Goal: Task Accomplishment & Management: Use online tool/utility

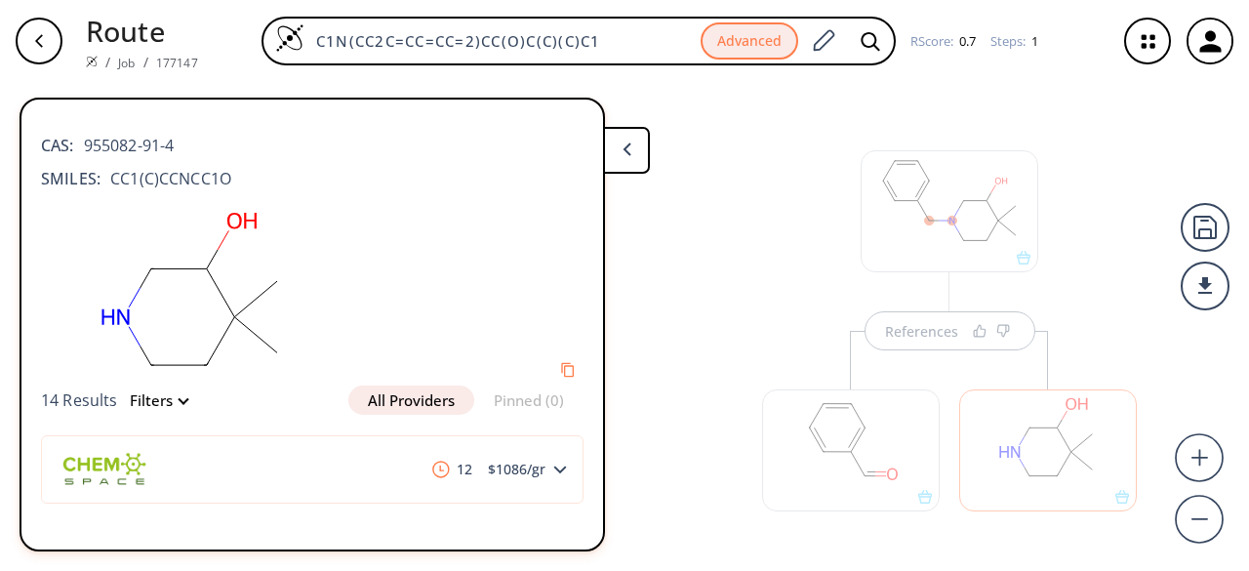
drag, startPoint x: 0, startPoint y: 0, endPoint x: 273, endPoint y: 14, distance: 273.7
click at [270, 14] on div "Route / Job / 177147 C1N(CC2C=CC=CC=2)CC(O)C(C)(C)C1 Advanced RScore : 0.7 Step…" at bounding box center [624, 41] width 1249 height 82
paste input "O=C(OCC1=CC=CC=C1)N2CCC[C@@H](N)[C@H]2C"
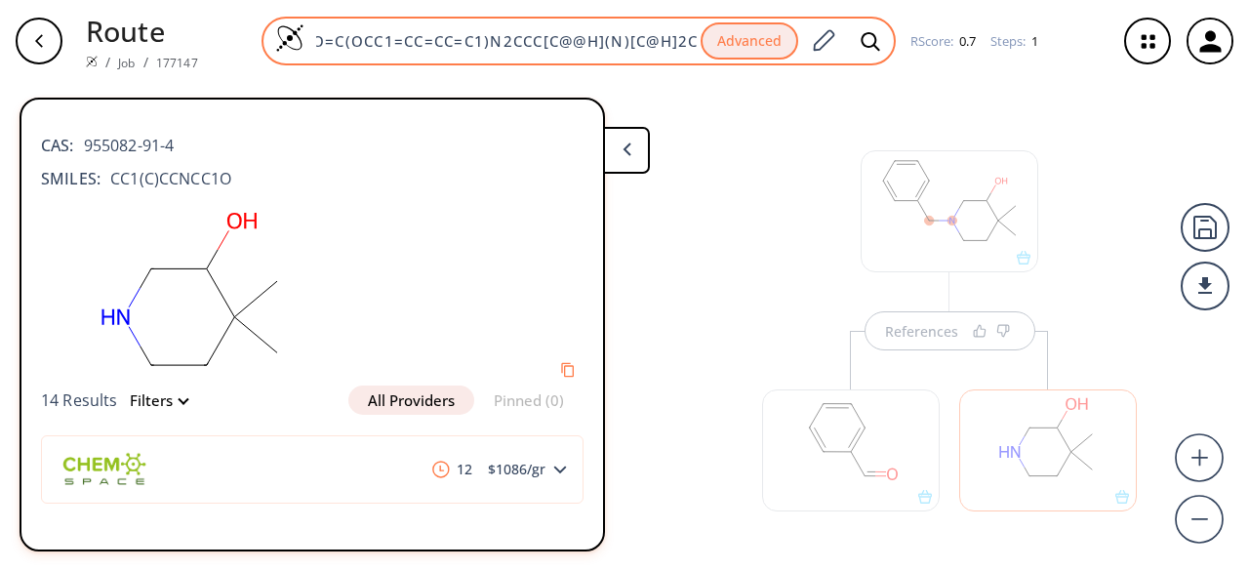
type input "O=C(OCC1=CC=CC=C1)N2CCC[C@@H](N)[C@H]2C"
click at [891, 40] on div "O=C(OCC1=CC=CC=C1)N2CCC[C@@H](N)[C@H]2C Advanced" at bounding box center [579, 41] width 634 height 49
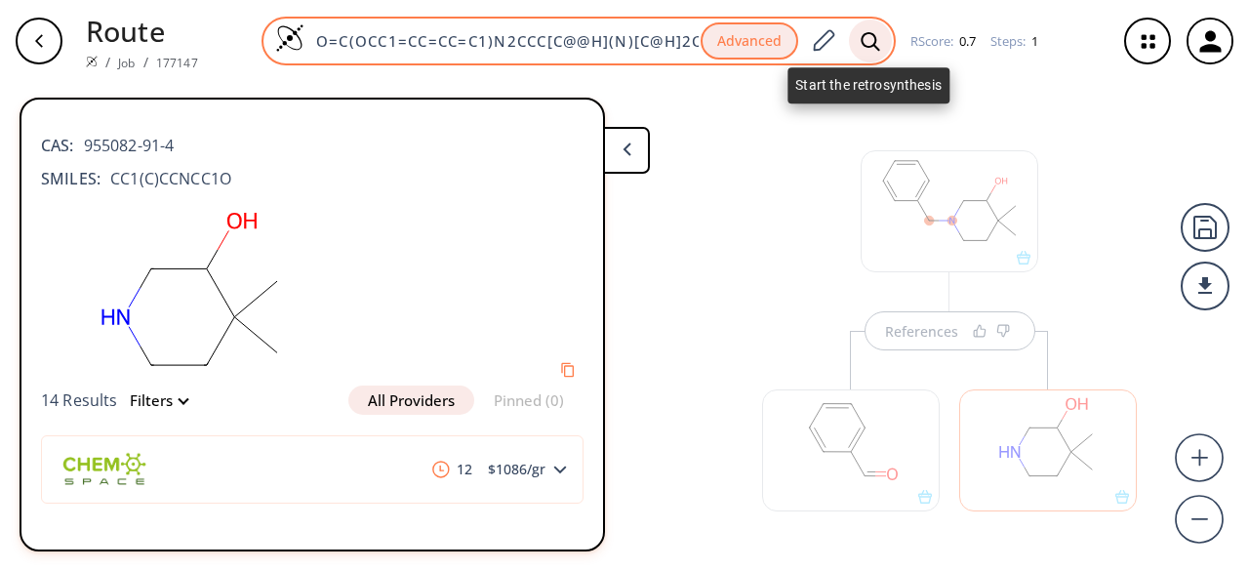
click at [869, 42] on icon at bounding box center [871, 41] width 20 height 20
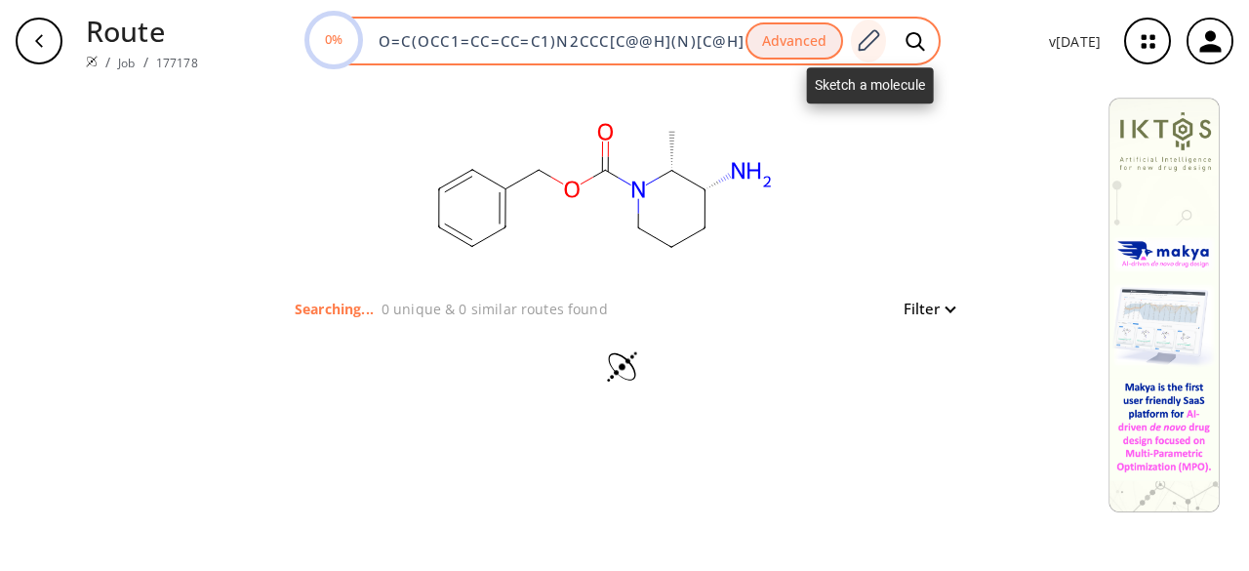
click at [869, 39] on icon at bounding box center [869, 39] width 21 height 21
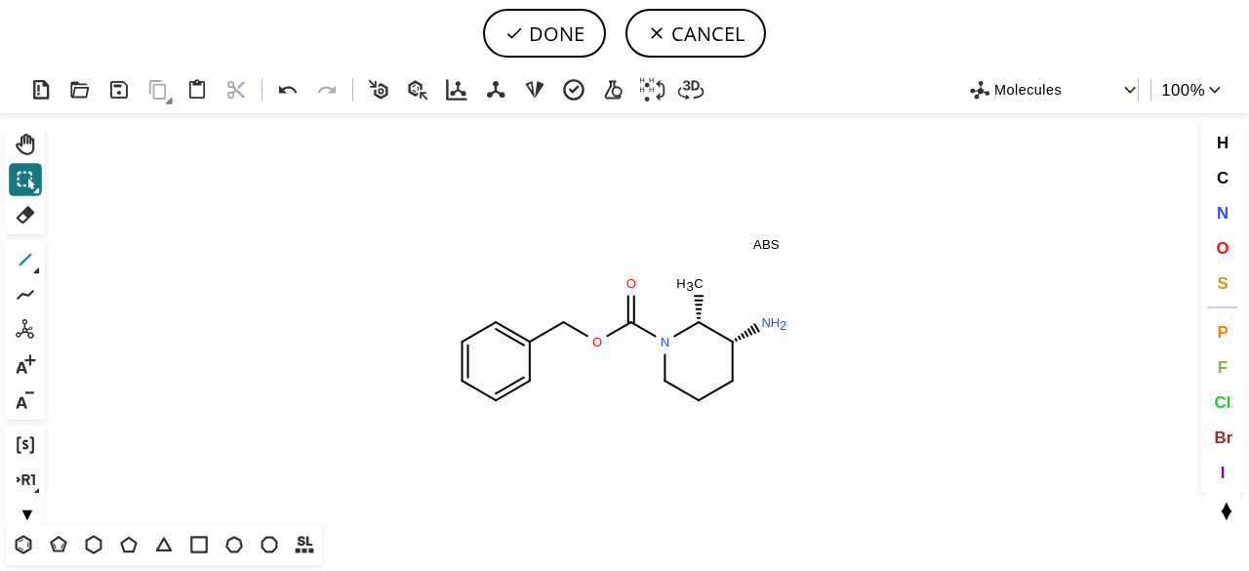
click at [41, 266] on button "1" at bounding box center [25, 259] width 33 height 33
click at [39, 268] on icon at bounding box center [36, 270] width 7 height 7
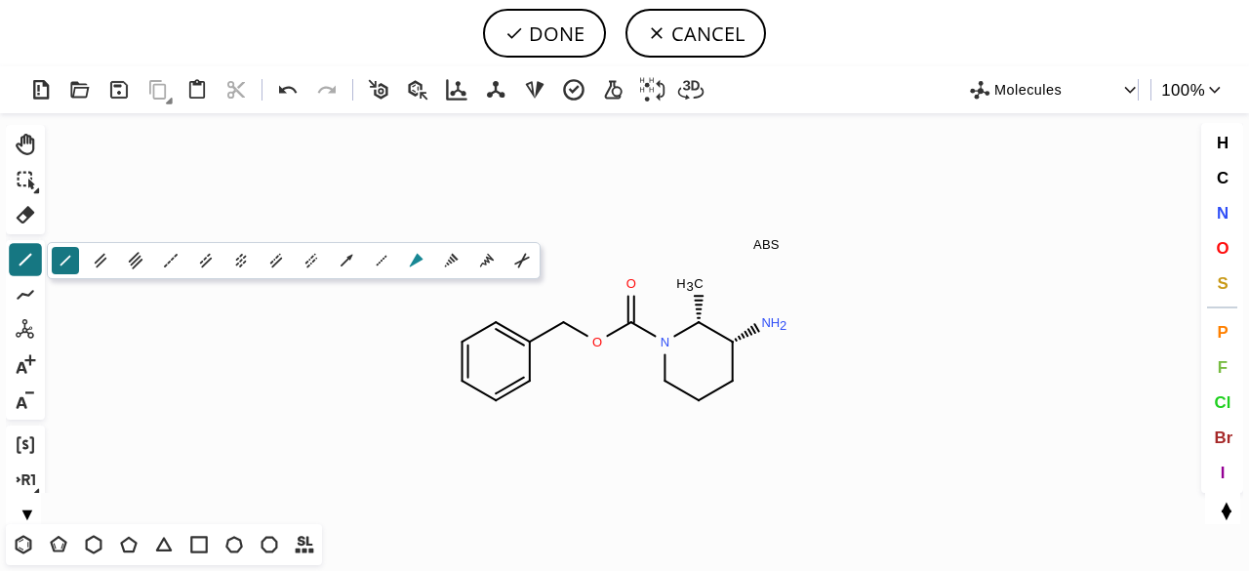
click at [414, 261] on icon at bounding box center [417, 261] width 14 height 14
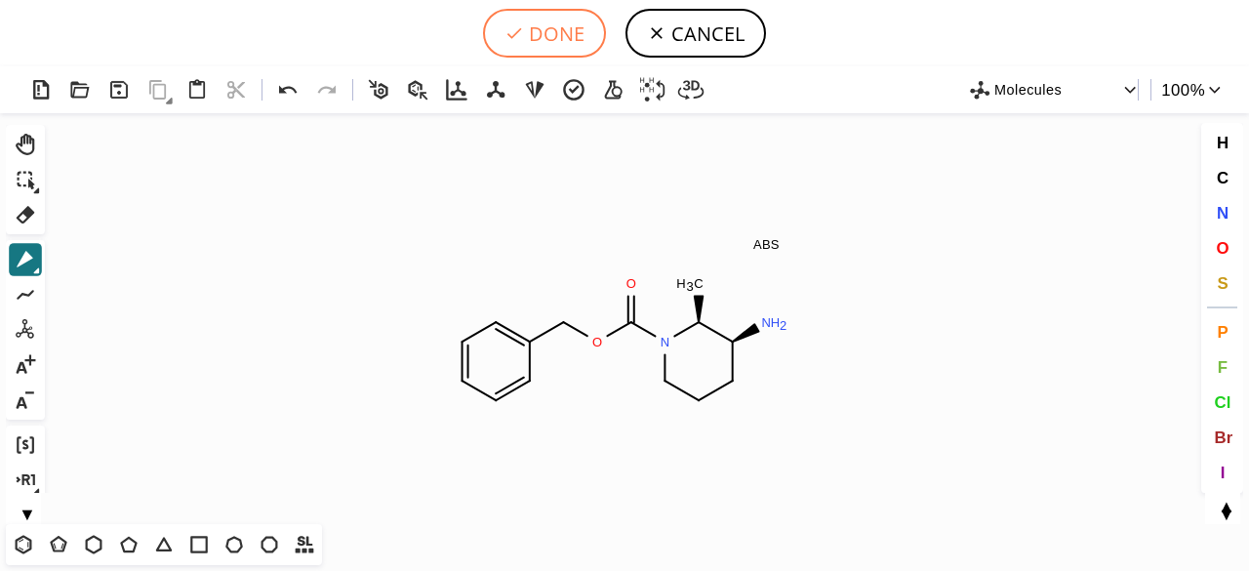
click at [527, 44] on button "DONE" at bounding box center [544, 33] width 123 height 49
type input "O=C(N1[C@@H](C)[C@@H](N)CCC1)OCC1C=CC=CC=1"
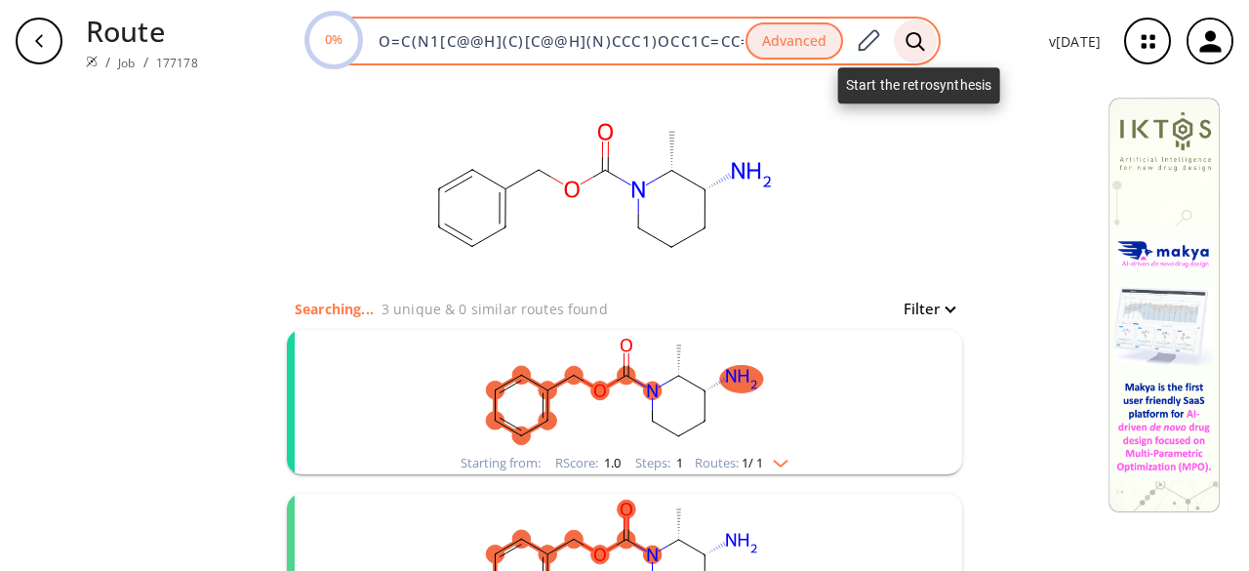
click at [921, 42] on icon at bounding box center [915, 40] width 19 height 19
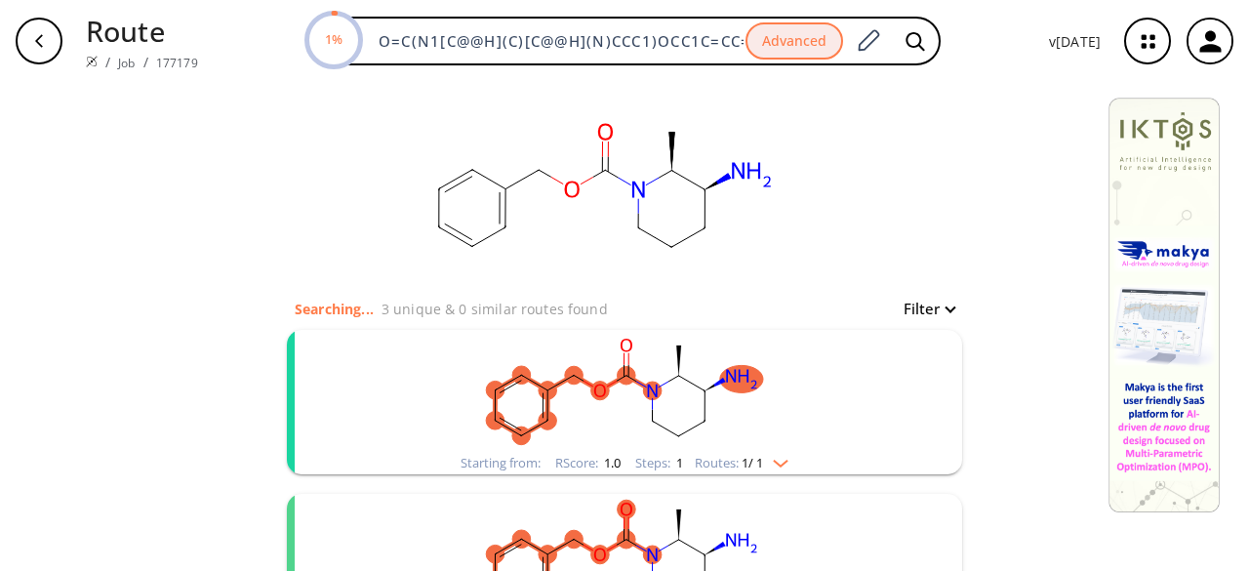
click at [760, 413] on rect "clusters" at bounding box center [625, 391] width 508 height 122
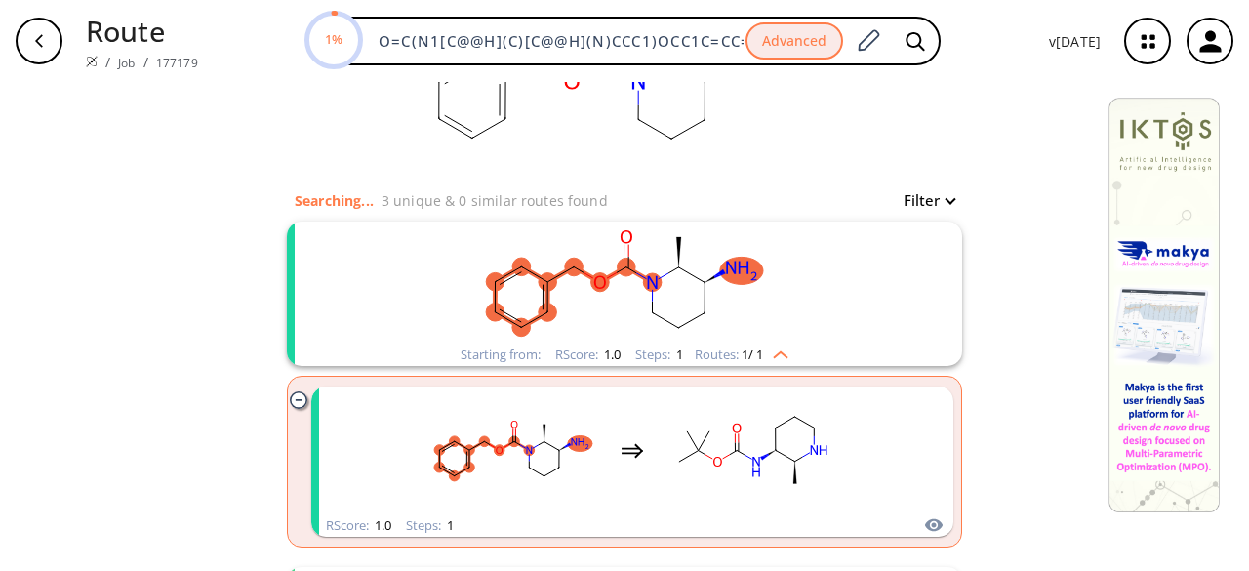
scroll to position [195, 0]
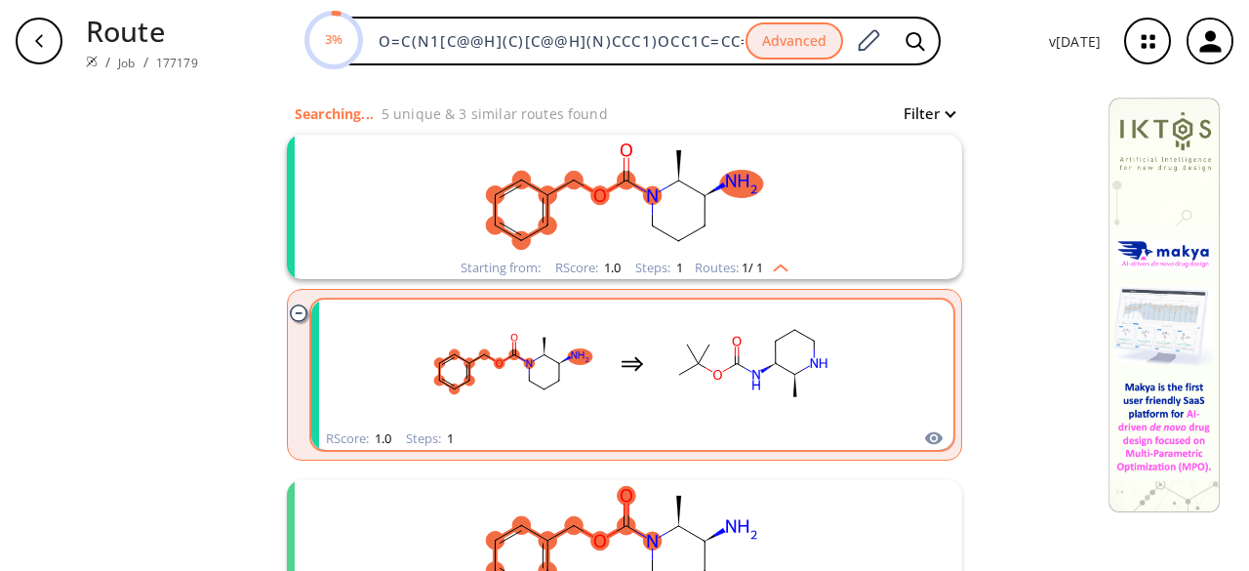
click at [711, 347] on rect "clusters" at bounding box center [752, 364] width 176 height 122
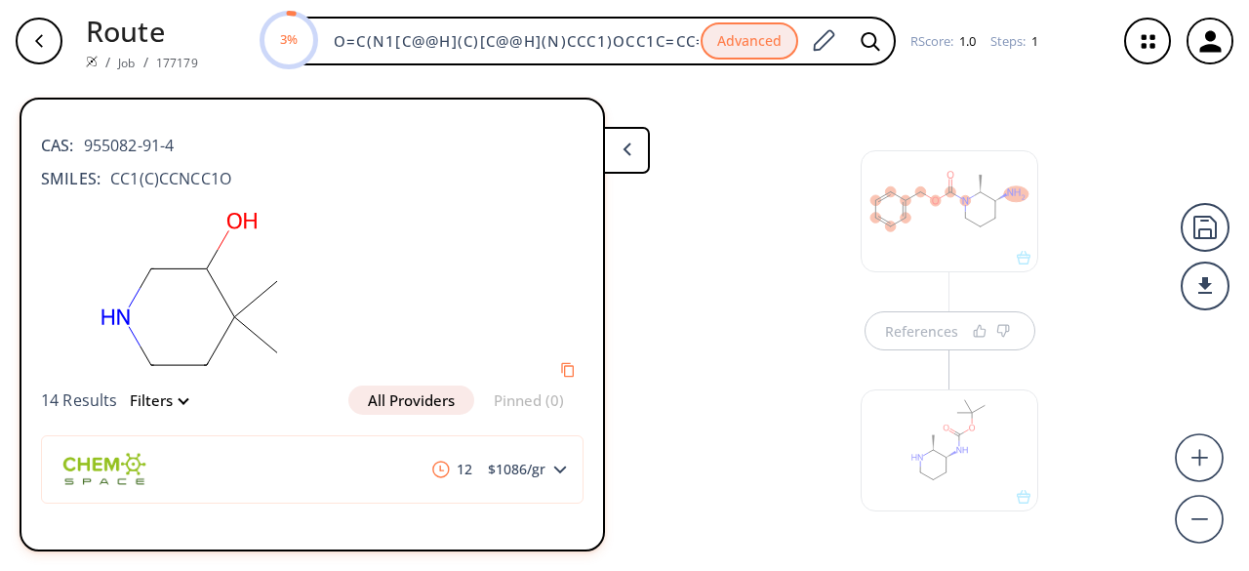
click at [913, 237] on div at bounding box center [950, 211] width 178 height 122
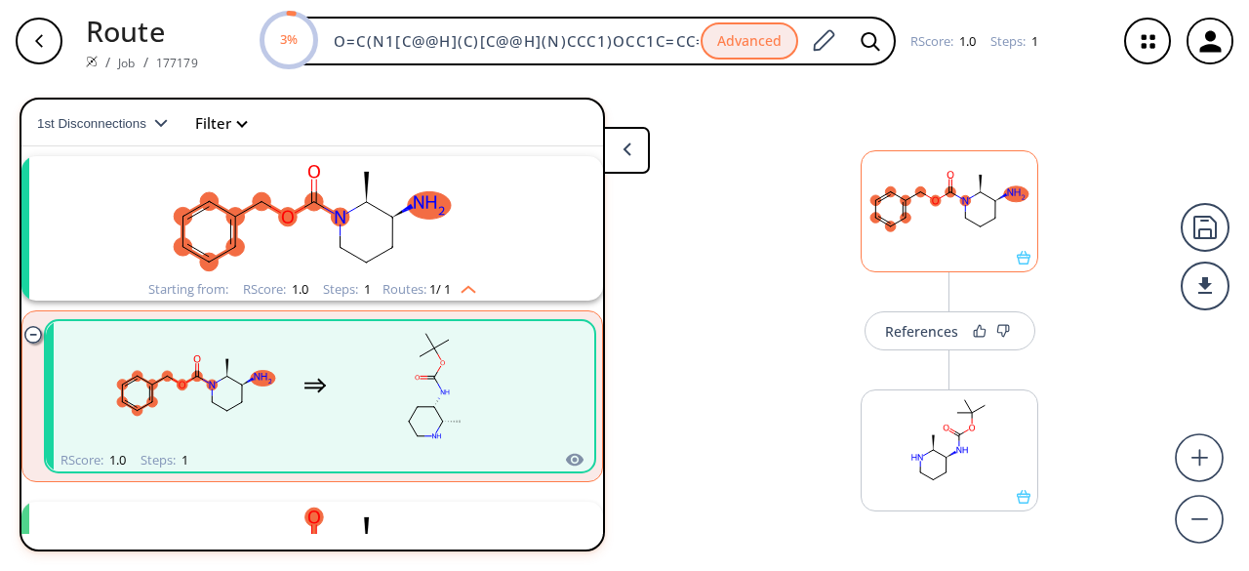
scroll to position [44, 0]
click at [964, 257] on div at bounding box center [950, 258] width 176 height 14
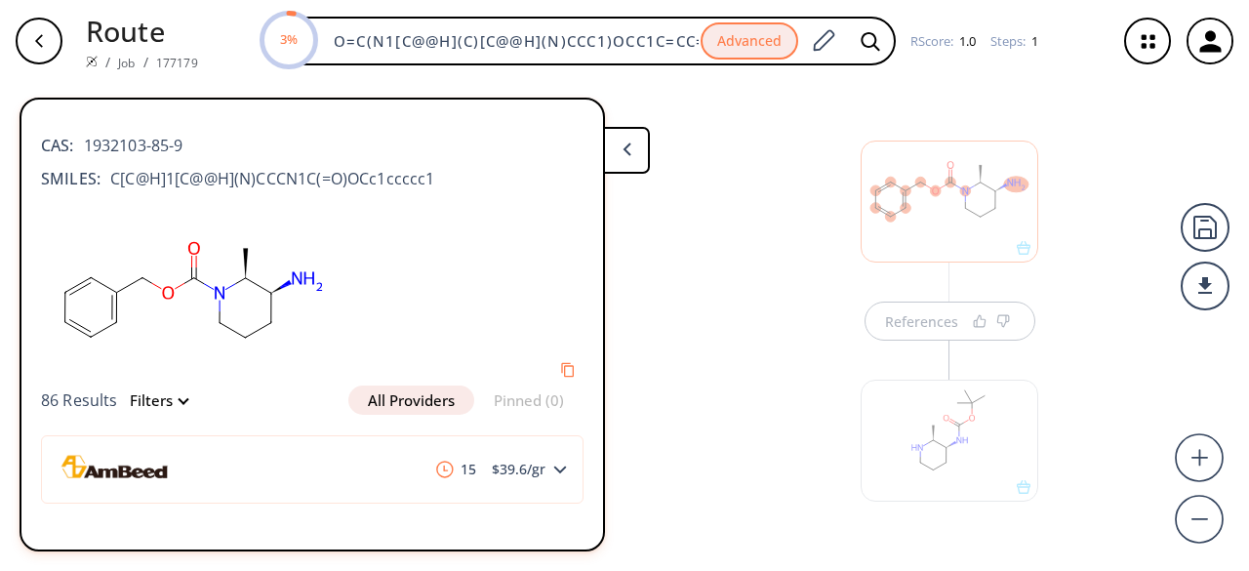
scroll to position [41, 0]
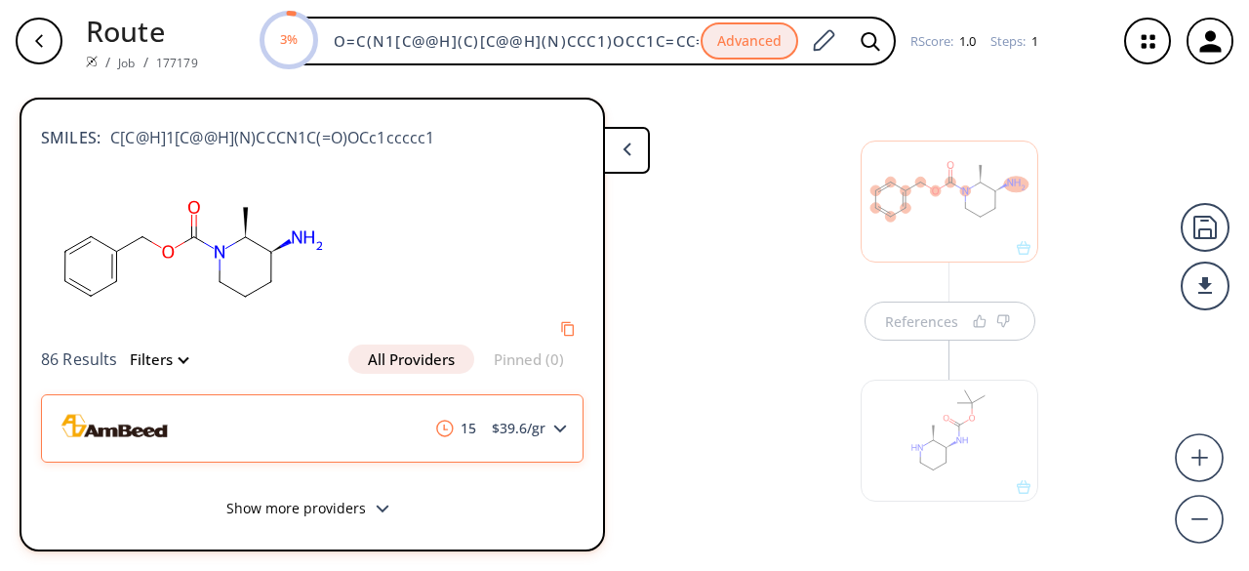
click at [554, 430] on polygon at bounding box center [560, 429] width 13 height 8
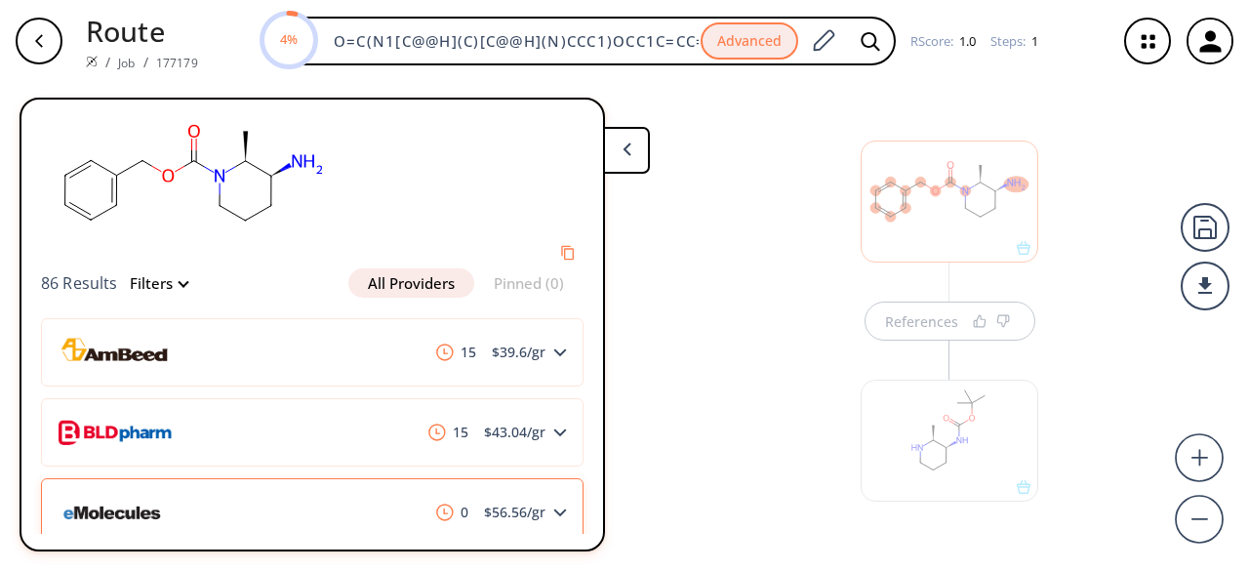
scroll to position [139, 0]
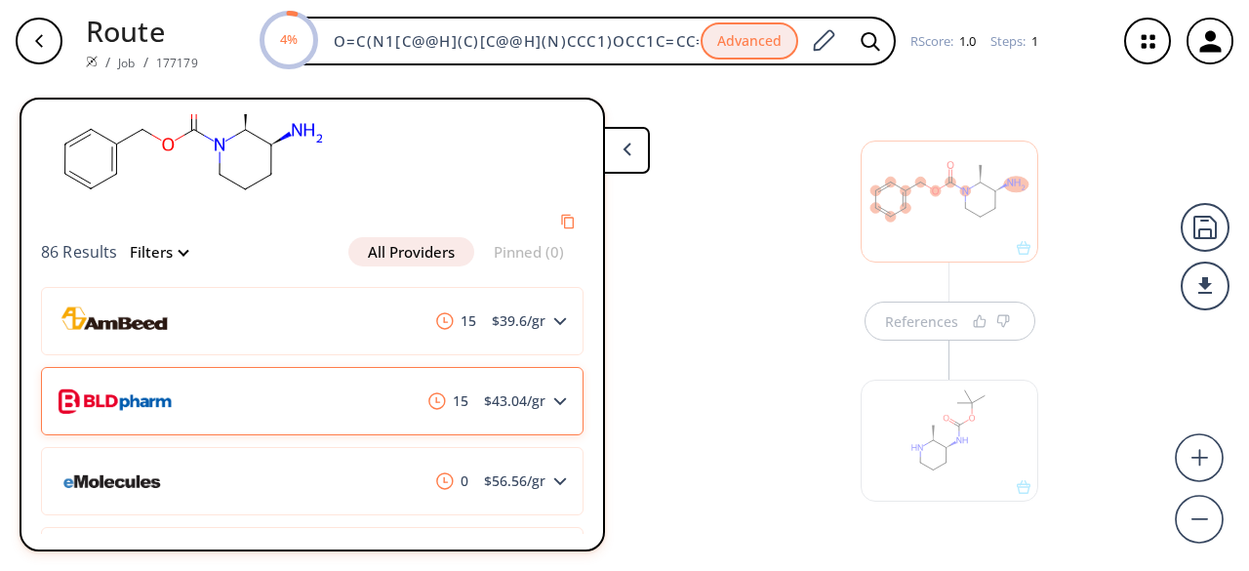
click at [338, 396] on div "15 $ 43.04 /gr" at bounding box center [312, 401] width 543 height 68
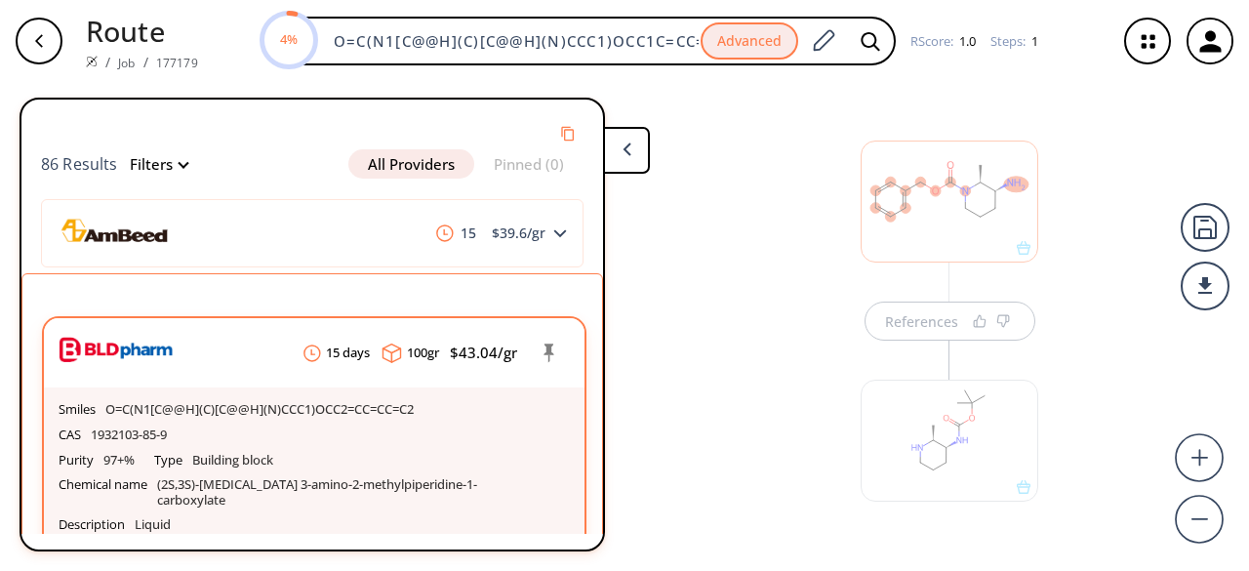
scroll to position [334, 0]
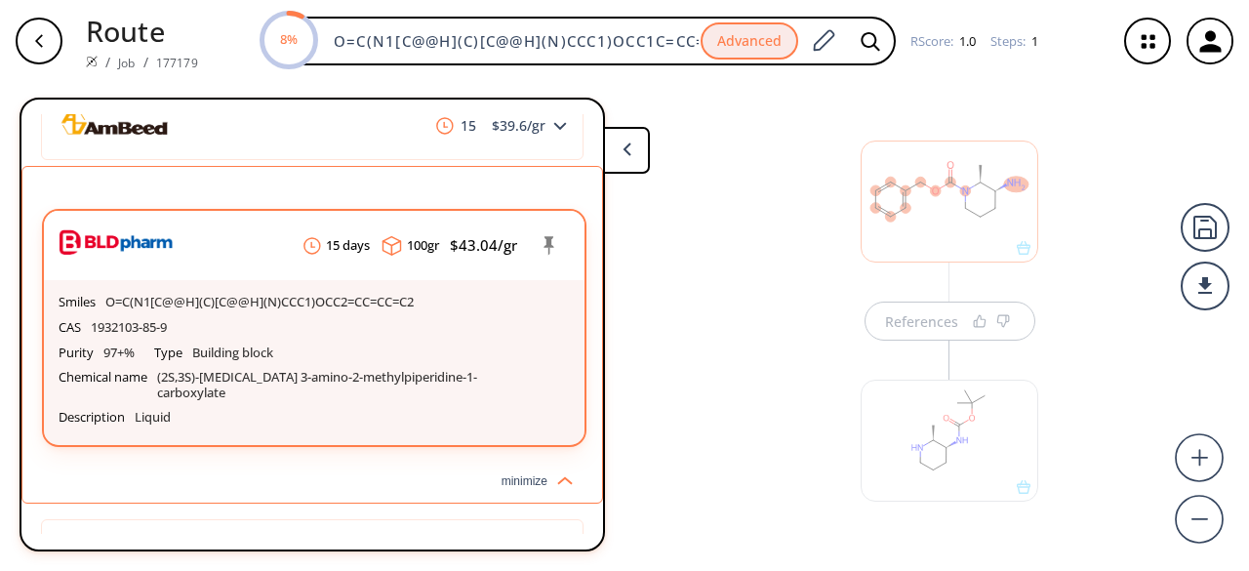
click at [449, 381] on p "(2S,3S)-[MEDICAL_DATA] 3-amino-2-methylpiperidine-1-carboxylate" at bounding box center [327, 385] width 341 height 30
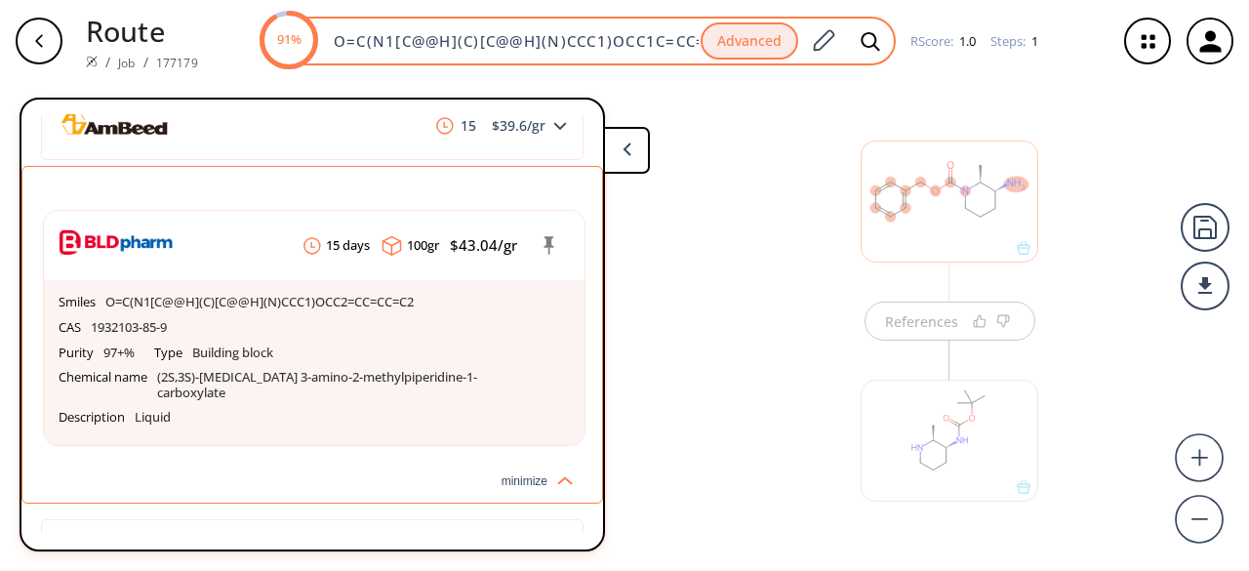
scroll to position [0, 48]
drag, startPoint x: 328, startPoint y: 39, endPoint x: 799, endPoint y: 62, distance: 472.0
click at [799, 62] on div "91% O=C(N1[C@@H](C)[C@@H](N)CCC1)OCC1C=CC=CC=1 Advanced" at bounding box center [579, 41] width 634 height 49
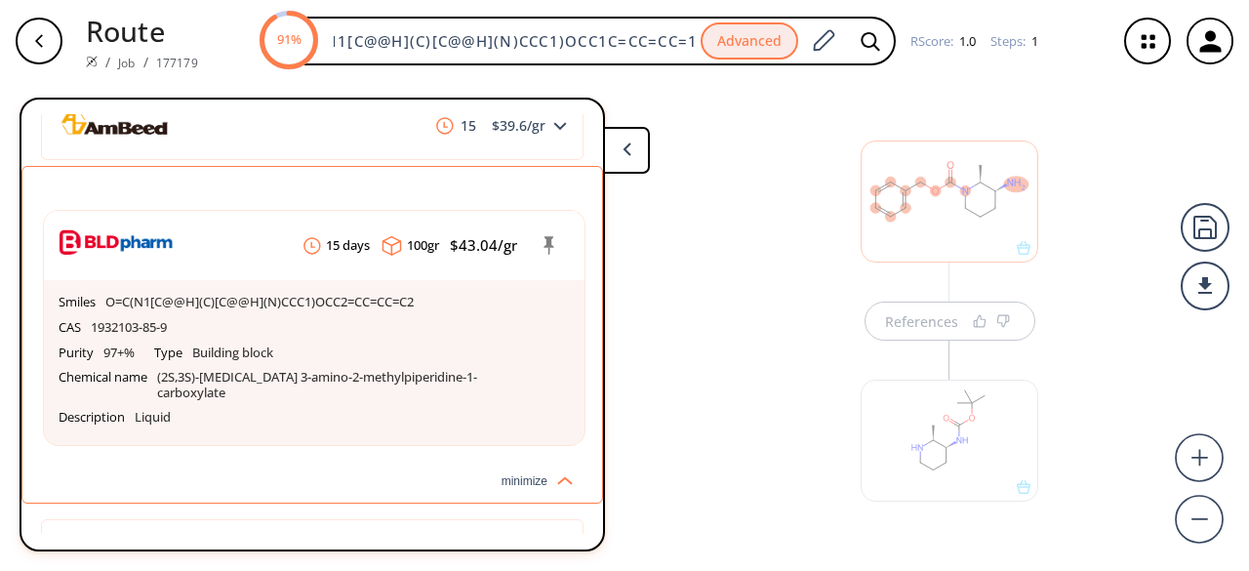
paste input "OCC1=CC=CC=C1)N2[C@@H](C)CC[C@@H](N)C2"
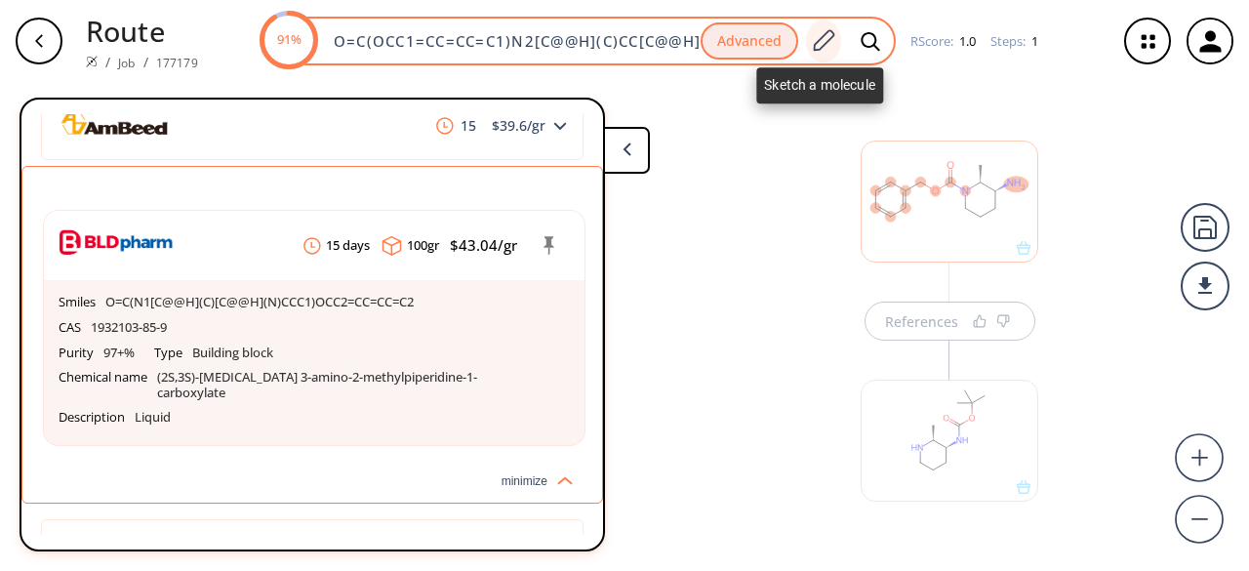
click at [821, 39] on icon at bounding box center [823, 40] width 26 height 25
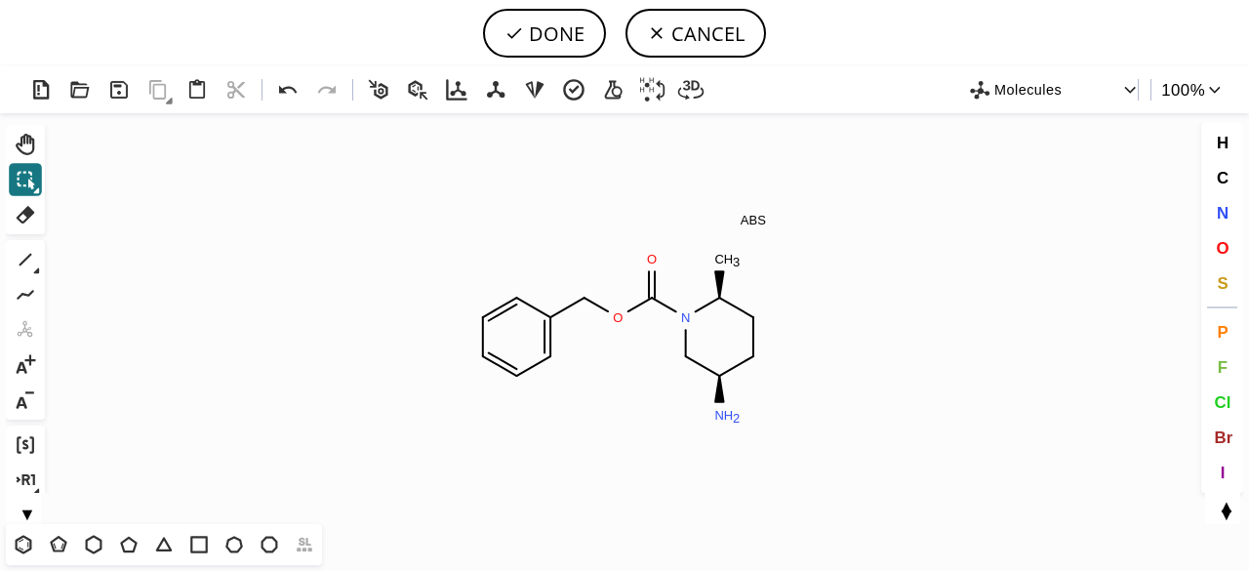
scroll to position [0, 0]
click at [39, 270] on icon at bounding box center [37, 271] width 6 height 6
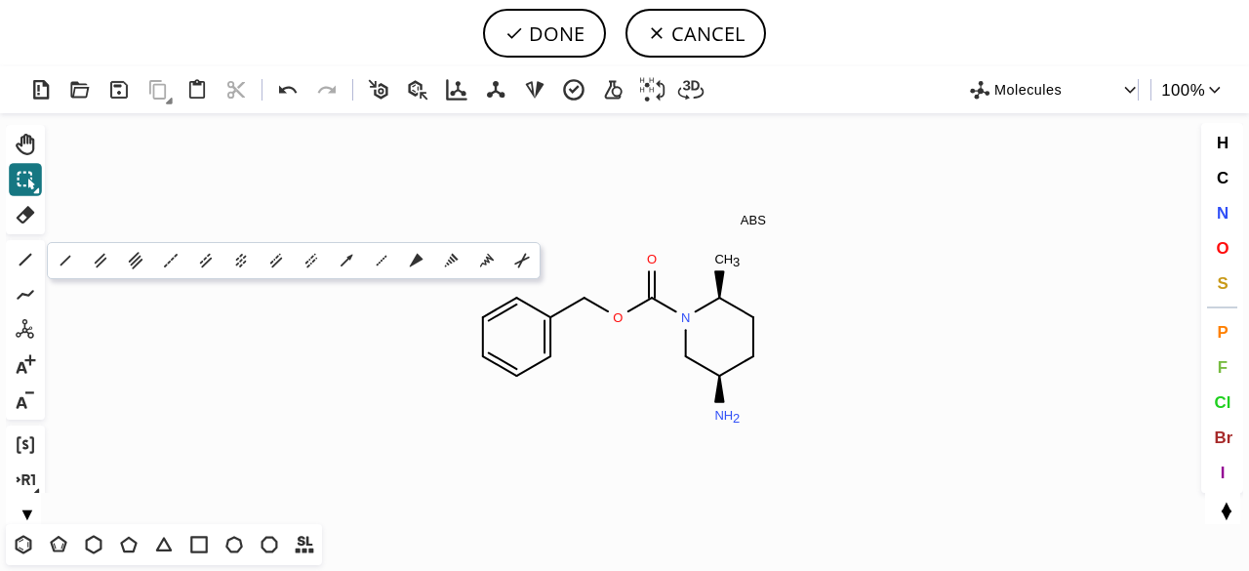
drag, startPoint x: 444, startPoint y: 265, endPoint x: 467, endPoint y: 267, distance: 22.6
click at [445, 265] on icon at bounding box center [451, 260] width 21 height 21
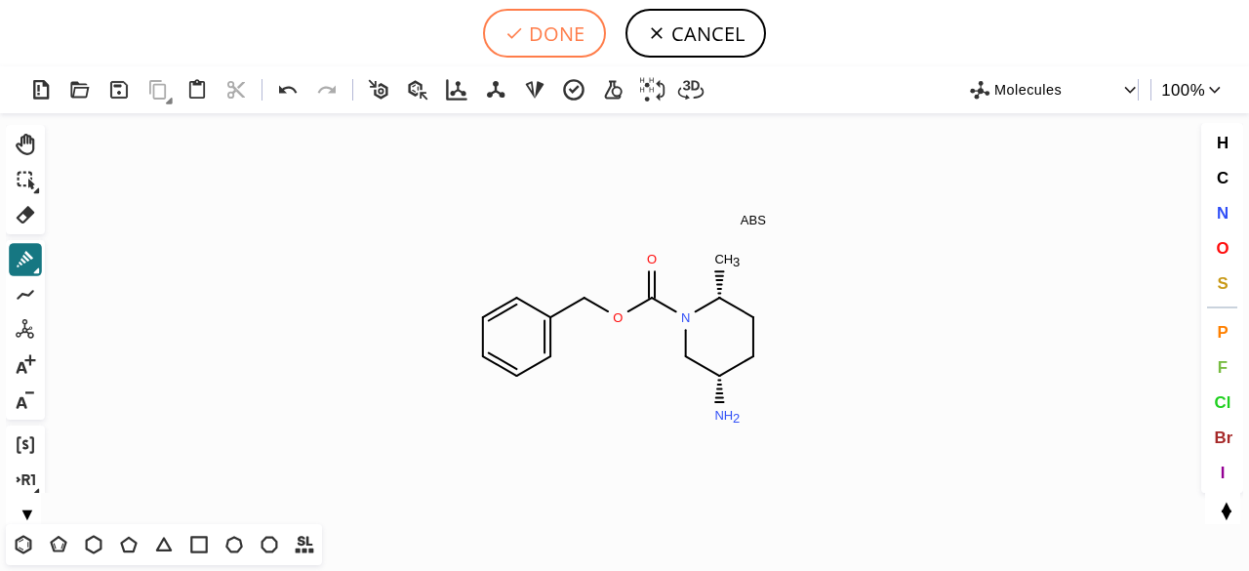
click at [563, 43] on button "DONE" at bounding box center [544, 33] width 123 height 49
type input "O=C(N1C[C@@H](N)CC[C@H]1C)OCC1C=CC=CC=1"
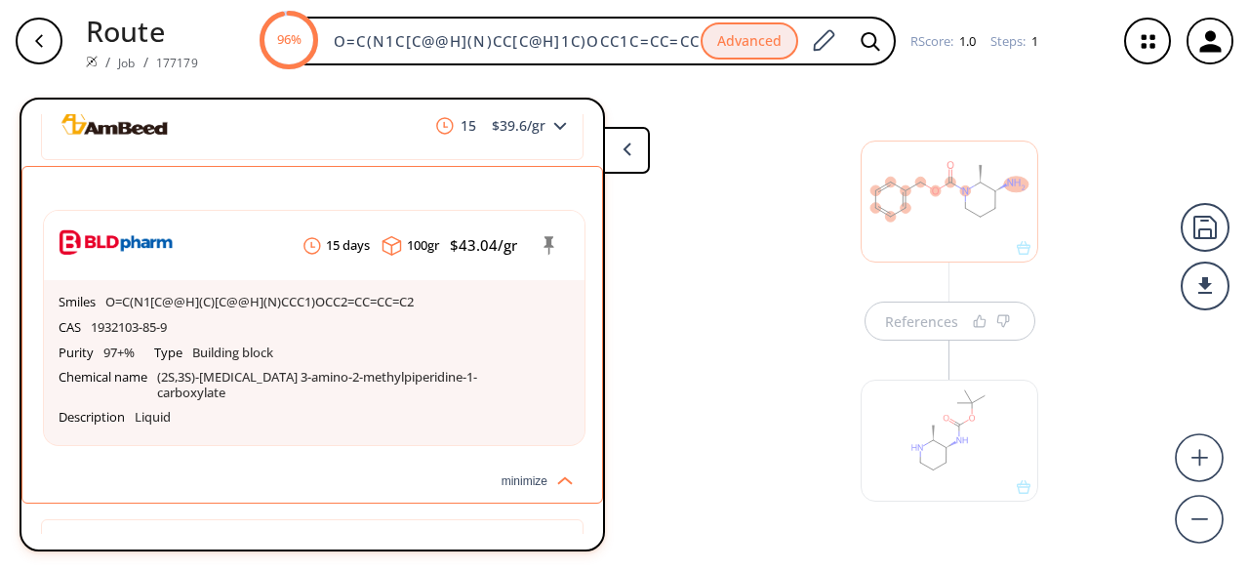
click at [925, 227] on div at bounding box center [950, 202] width 178 height 122
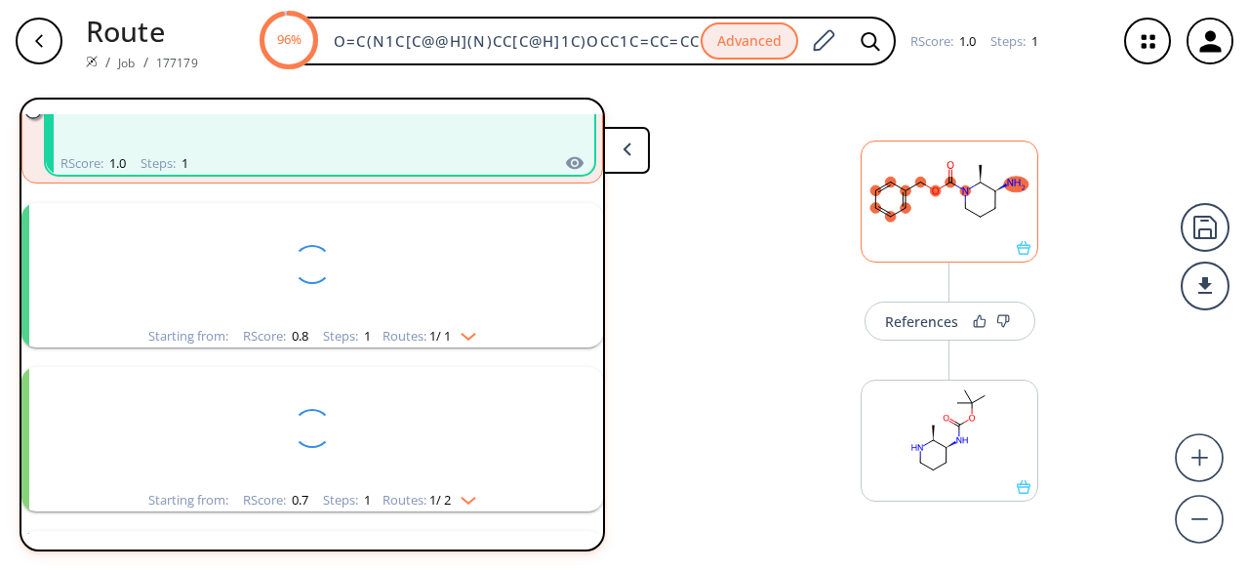
scroll to position [44, 0]
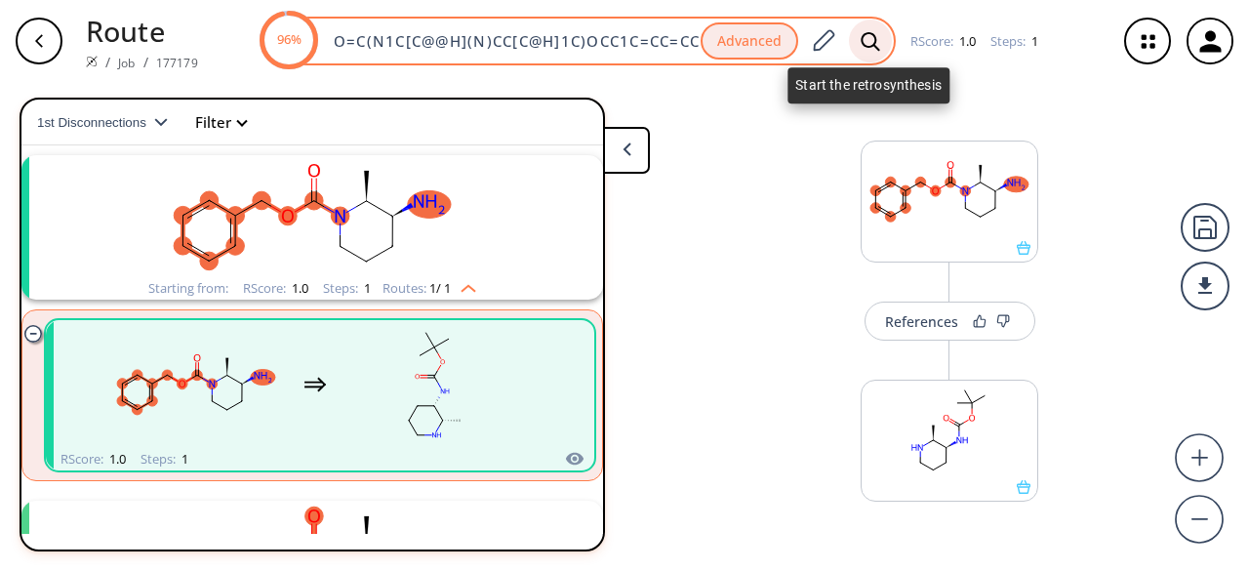
click at [870, 44] on icon at bounding box center [871, 41] width 20 height 20
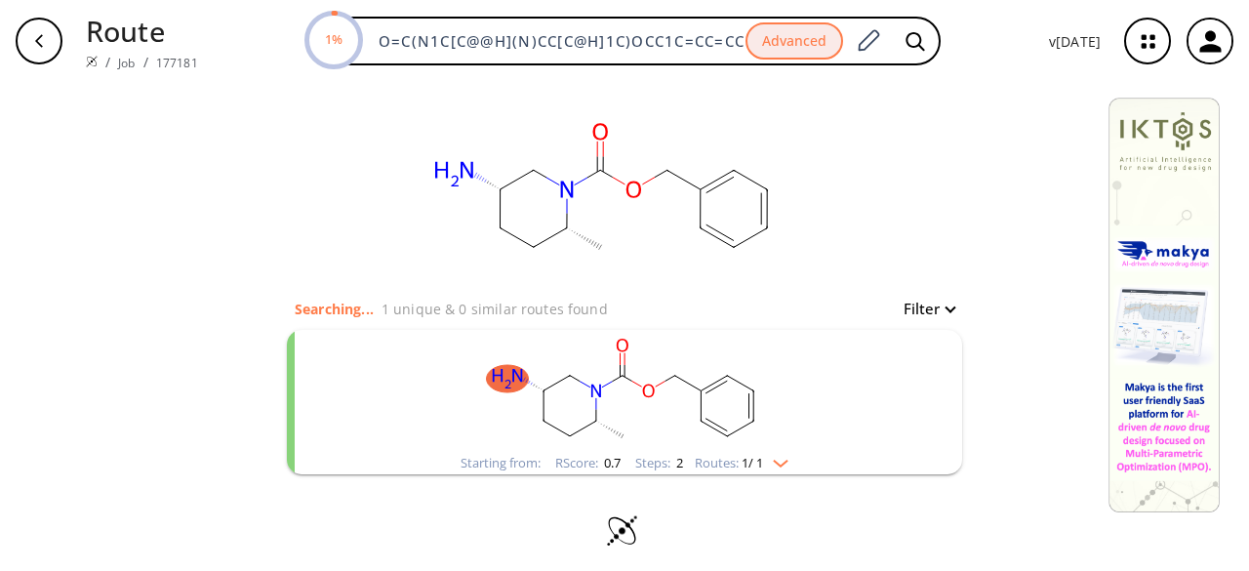
click at [766, 368] on rect "clusters" at bounding box center [625, 391] width 508 height 122
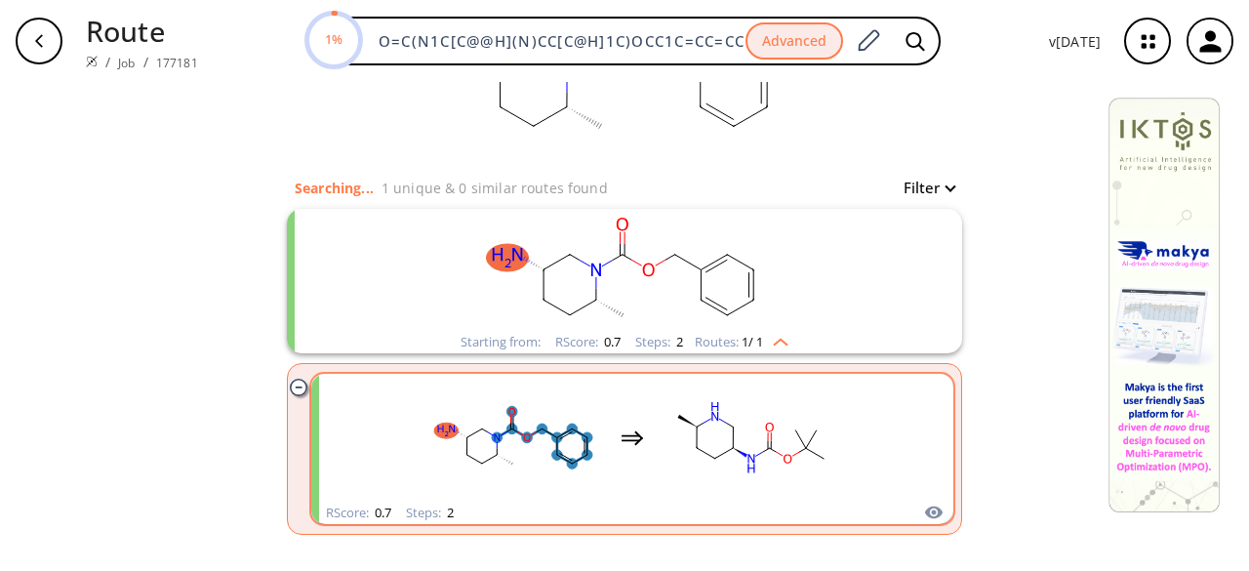
scroll to position [191, 0]
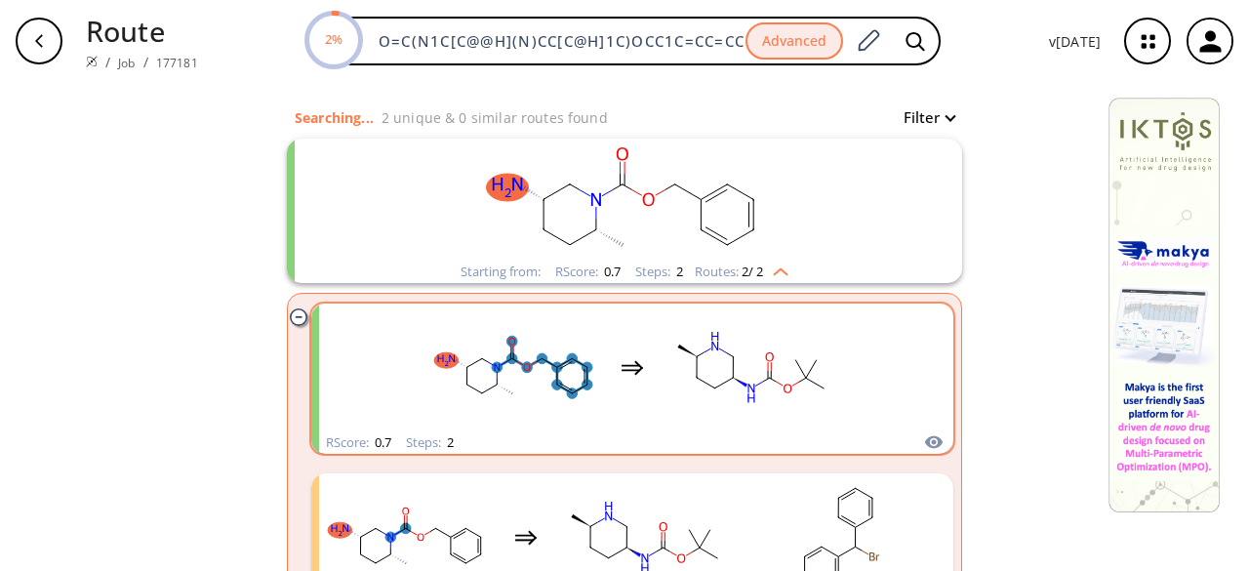
click at [539, 374] on rect "clusters" at bounding box center [514, 367] width 176 height 122
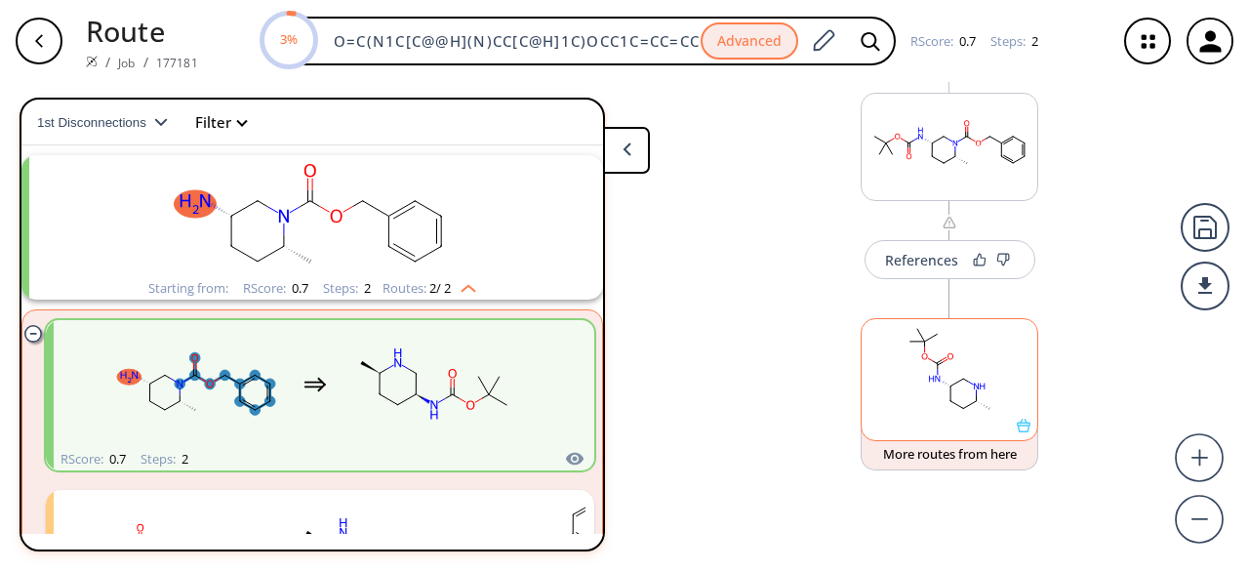
scroll to position [4, 0]
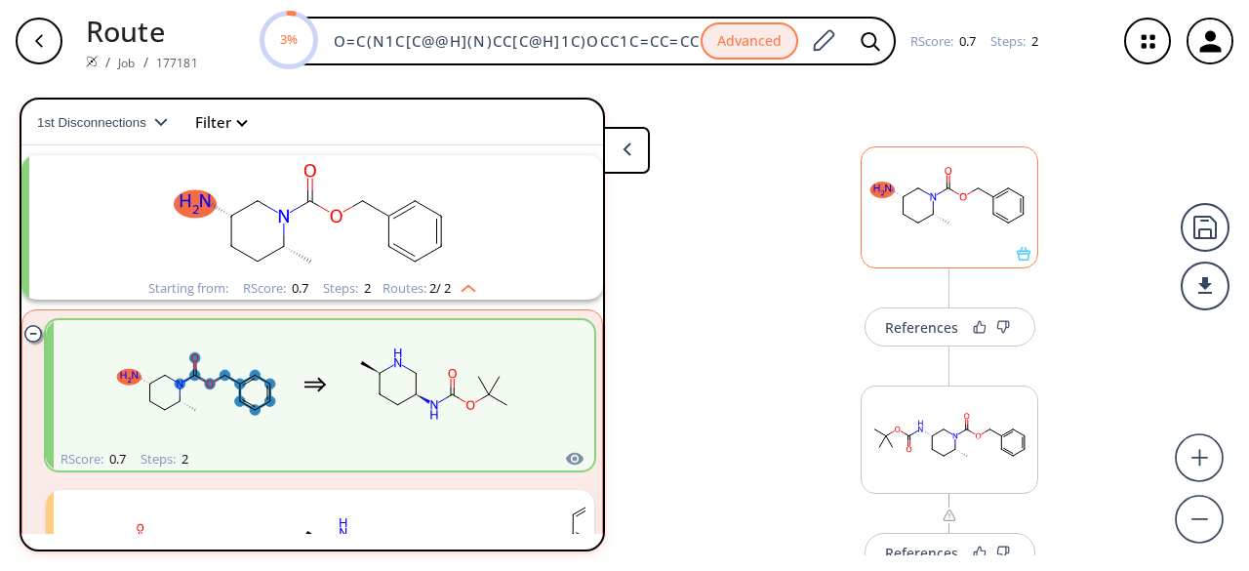
click at [964, 261] on div at bounding box center [950, 207] width 178 height 122
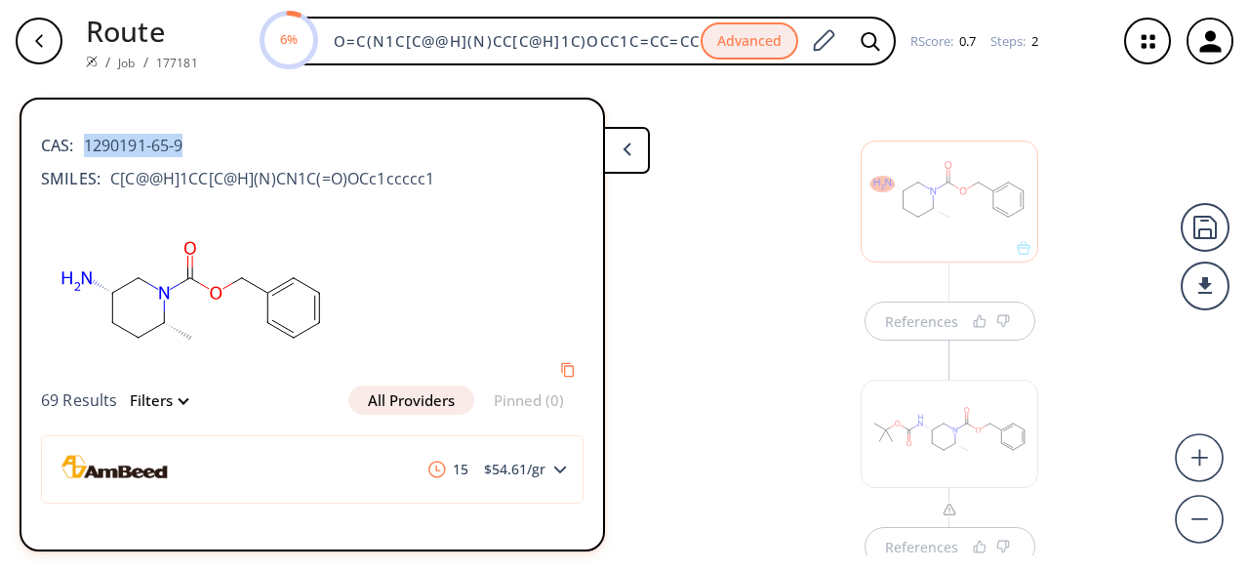
drag, startPoint x: 86, startPoint y: 143, endPoint x: 217, endPoint y: 141, distance: 130.8
click at [217, 141] on div "CAS: 1290191-65-9" at bounding box center [312, 135] width 543 height 43
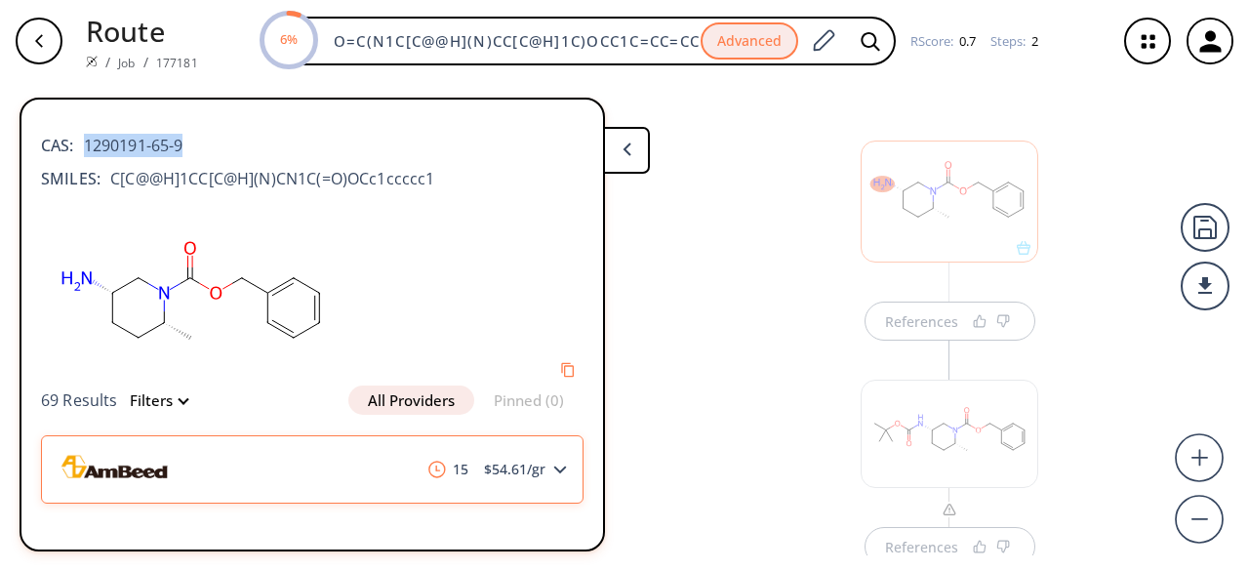
scroll to position [41, 0]
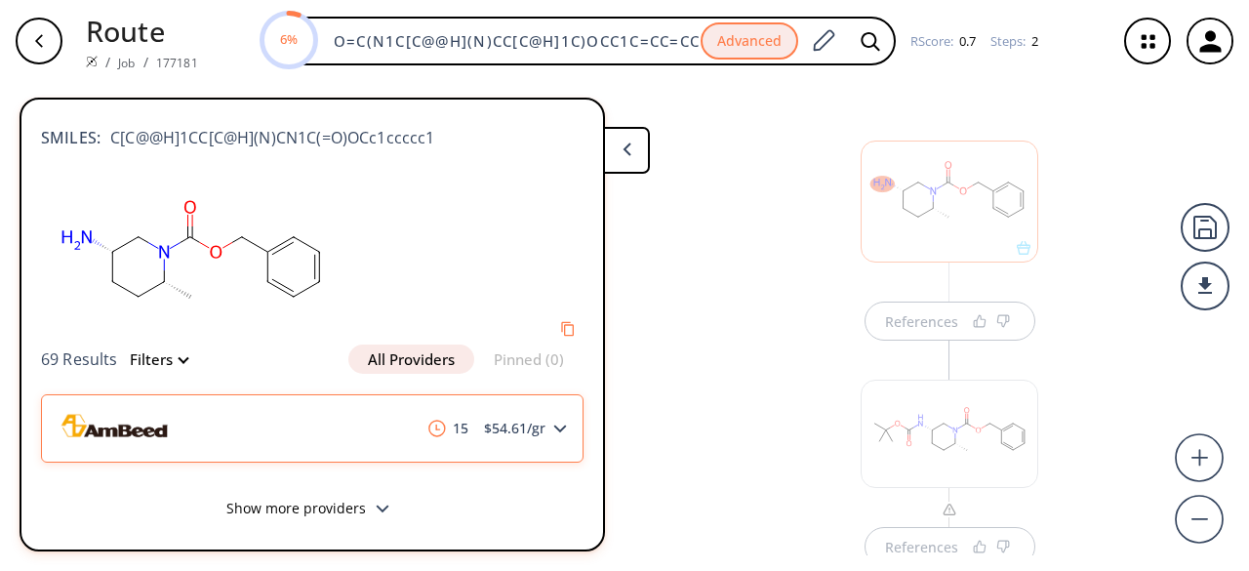
click at [314, 419] on div "15 $ 54.61 /gr" at bounding box center [312, 428] width 543 height 68
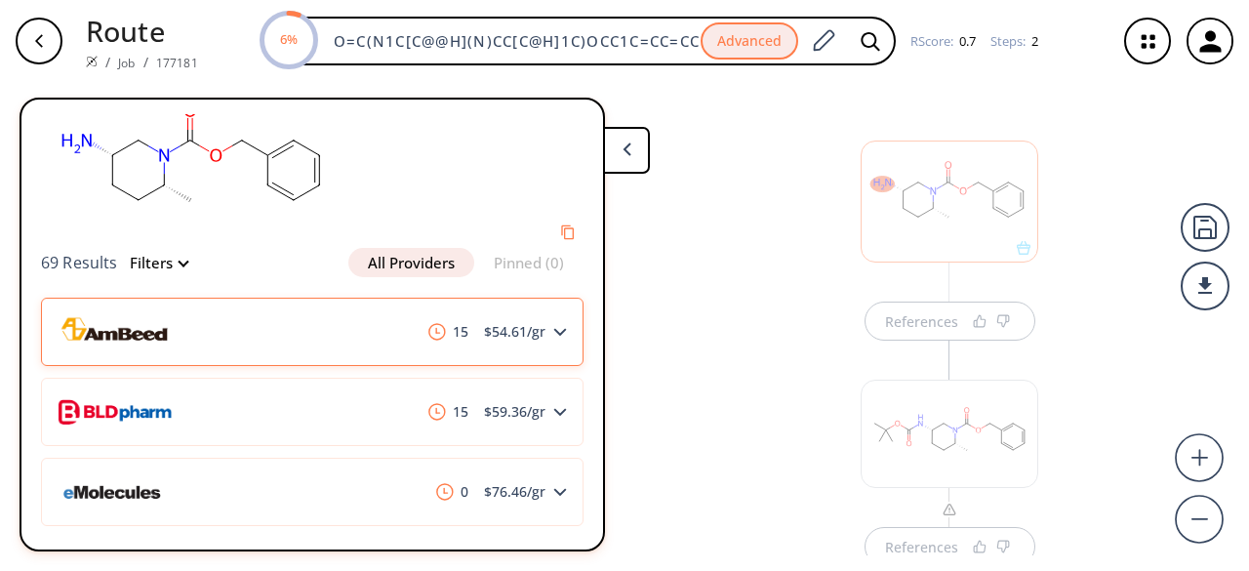
scroll to position [334, 0]
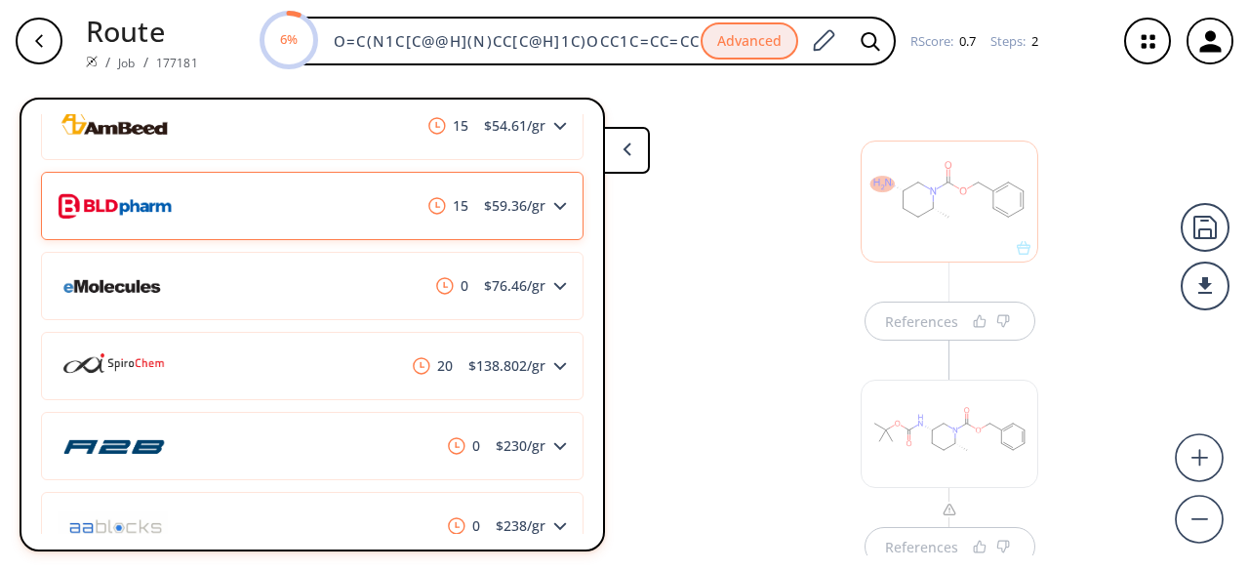
click at [279, 215] on div "15 $ 59.36 /gr" at bounding box center [312, 206] width 543 height 68
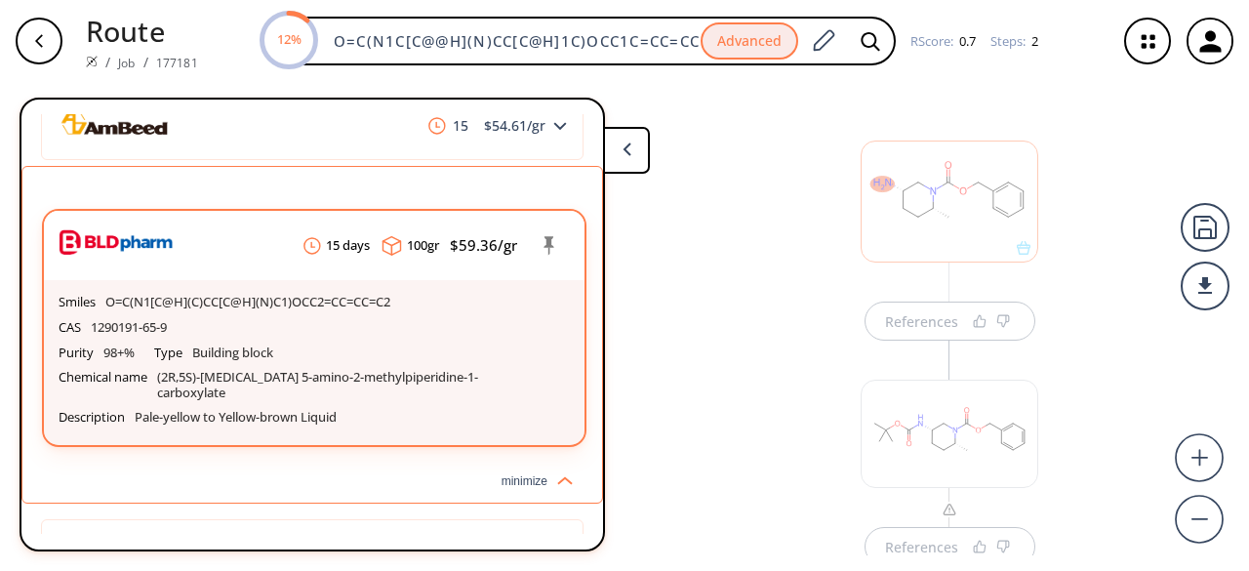
click at [340, 327] on div "CAS 1290191-65-9" at bounding box center [314, 327] width 511 height 25
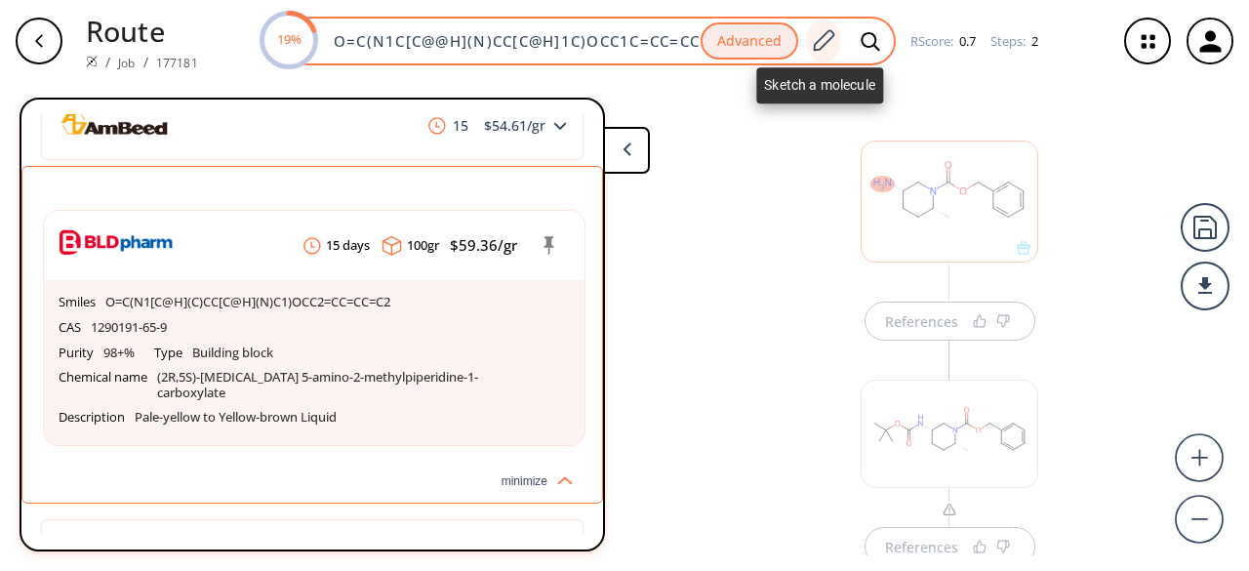
click at [831, 34] on icon at bounding box center [823, 40] width 26 height 25
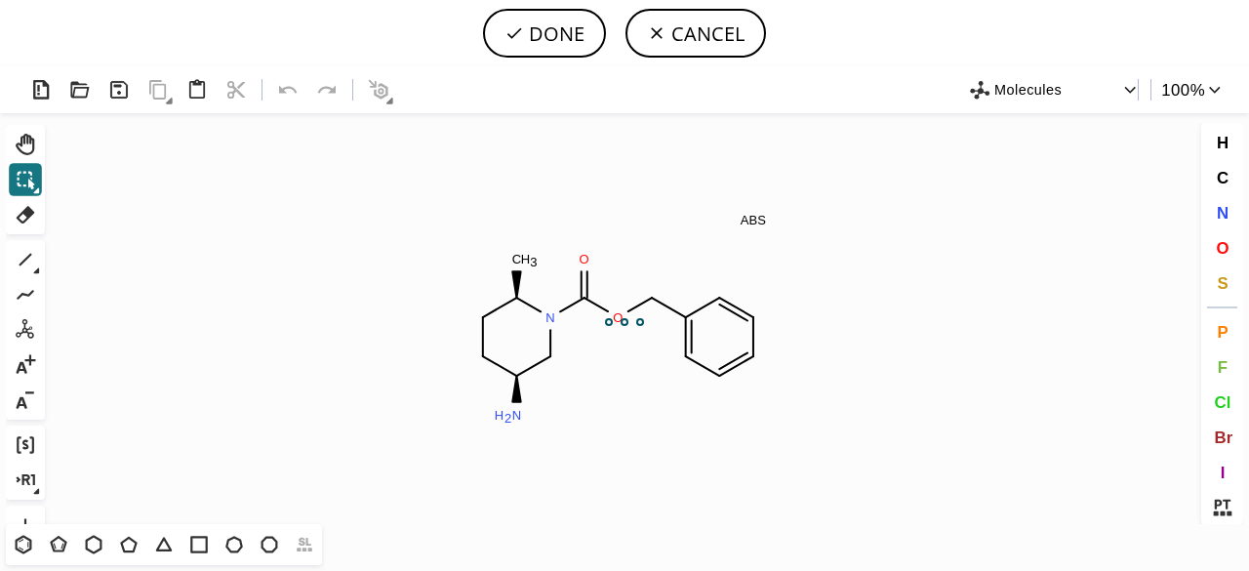
scroll to position [0, 0]
click at [41, 271] on button "1" at bounding box center [25, 259] width 33 height 33
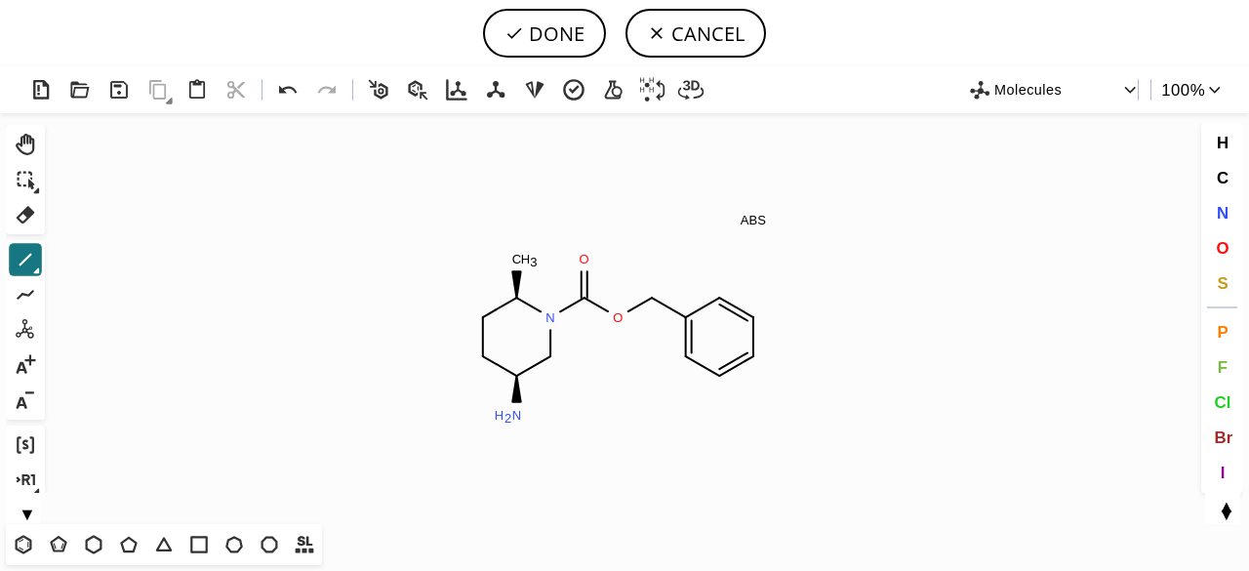
click at [41, 271] on button "1" at bounding box center [25, 259] width 33 height 33
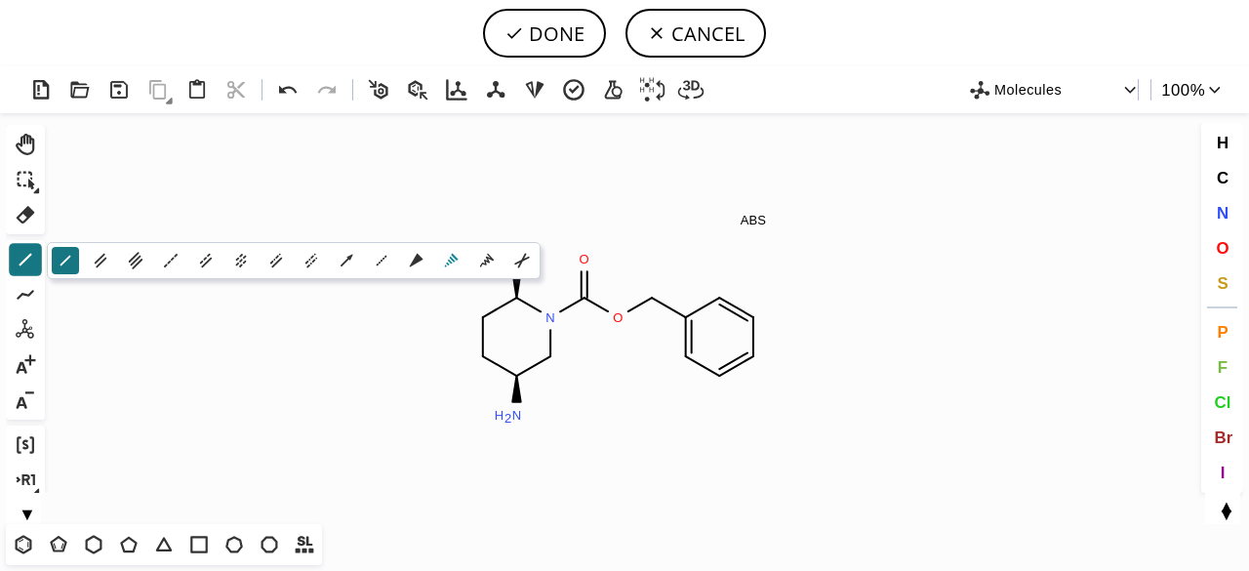
click at [455, 263] on icon at bounding box center [451, 260] width 21 height 21
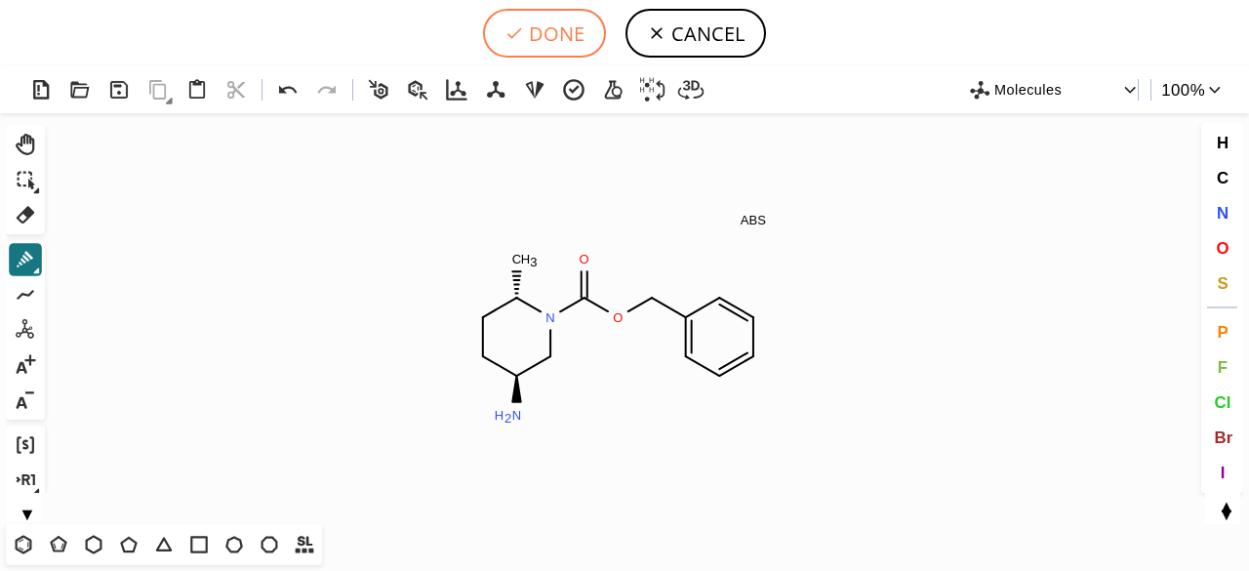
click at [552, 21] on button "DONE" at bounding box center [544, 33] width 123 height 49
type input "O=C(OCC1=CC=CC=C1)N1[C@@H](C)CC[C@H](N)C1"
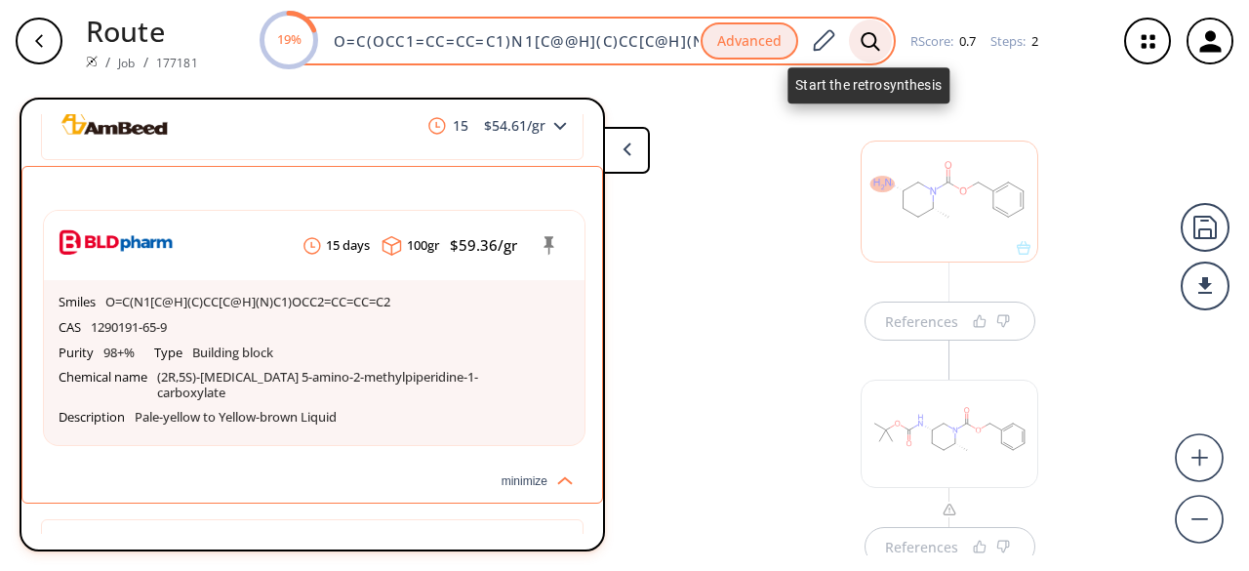
click at [866, 38] on icon at bounding box center [871, 41] width 20 height 20
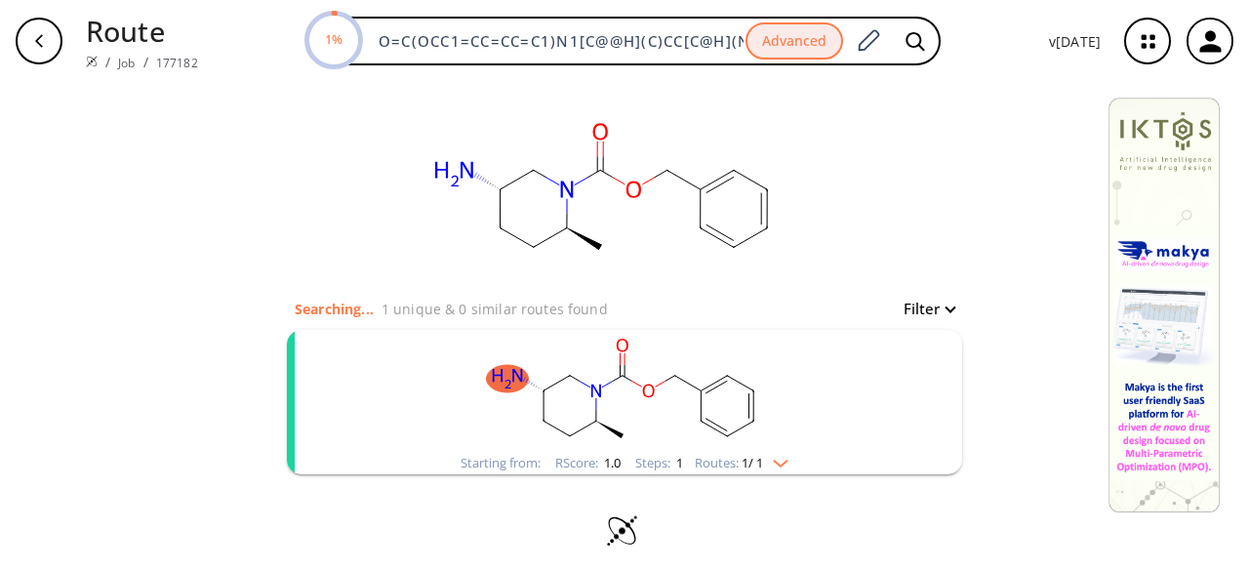
click at [454, 399] on rect "clusters" at bounding box center [625, 391] width 508 height 122
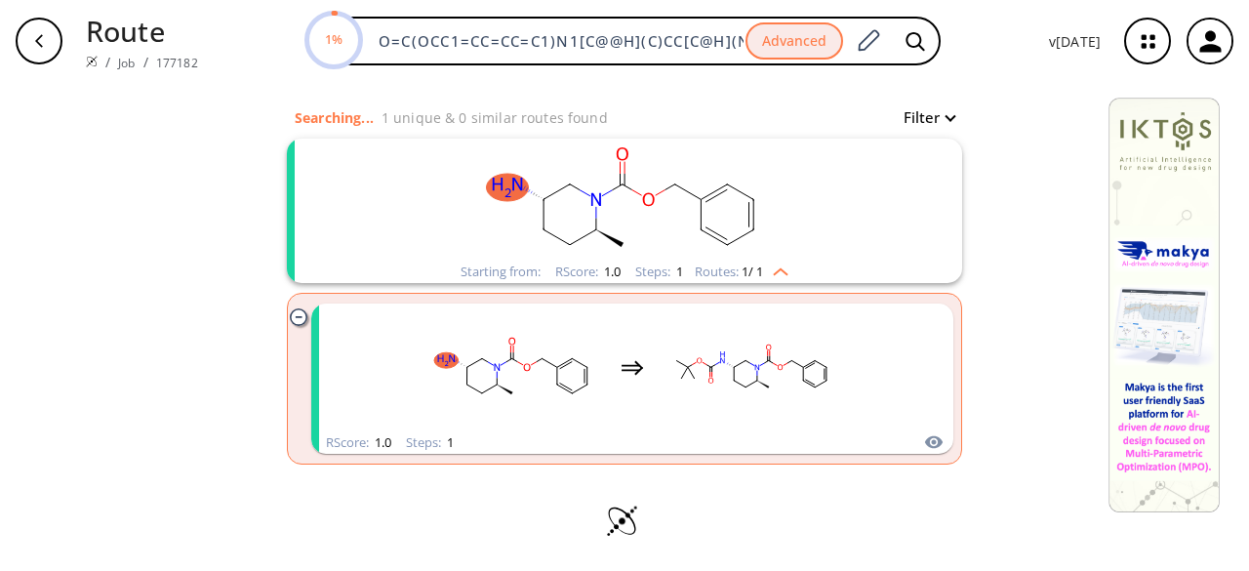
click at [507, 222] on rect "clusters" at bounding box center [625, 200] width 508 height 122
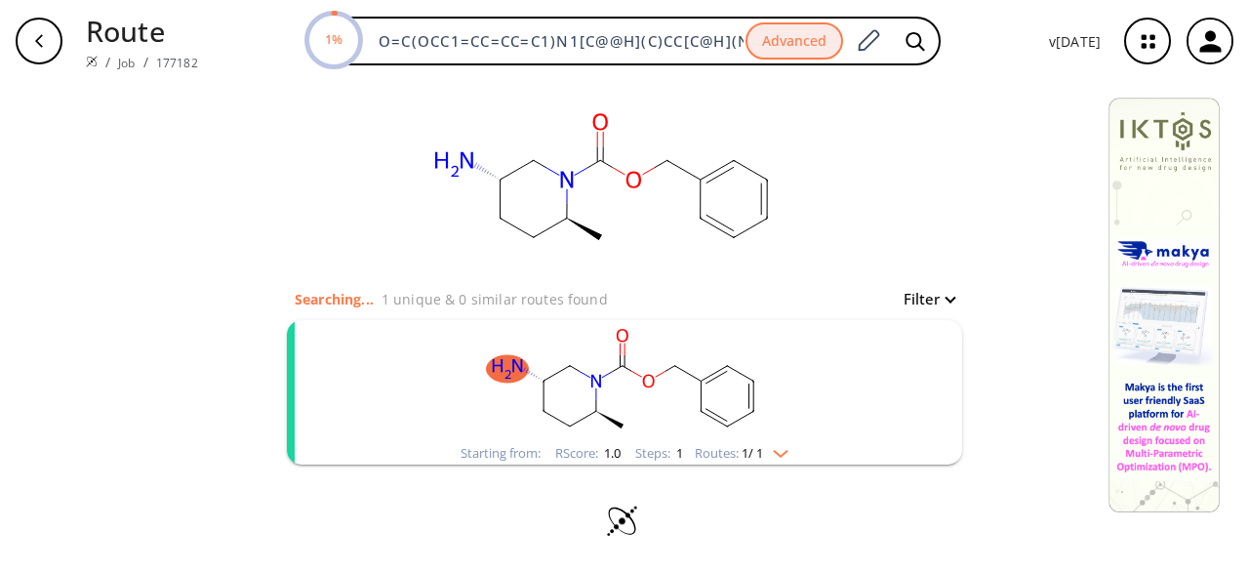
click at [535, 411] on ellipse "clusters" at bounding box center [544, 411] width 19 height 19
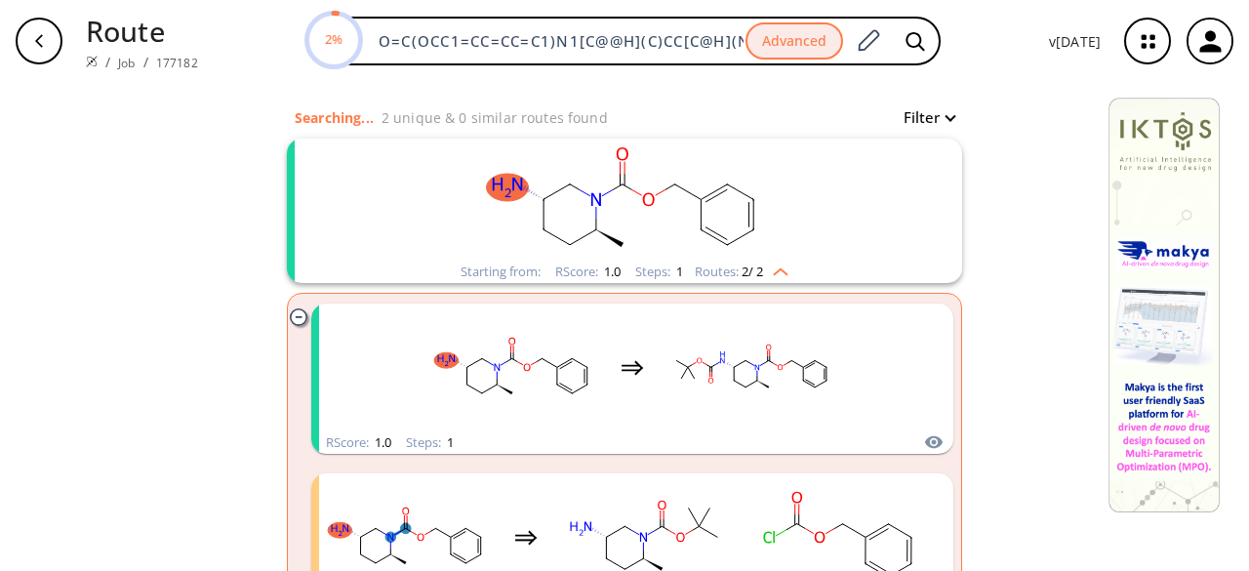
scroll to position [191, 0]
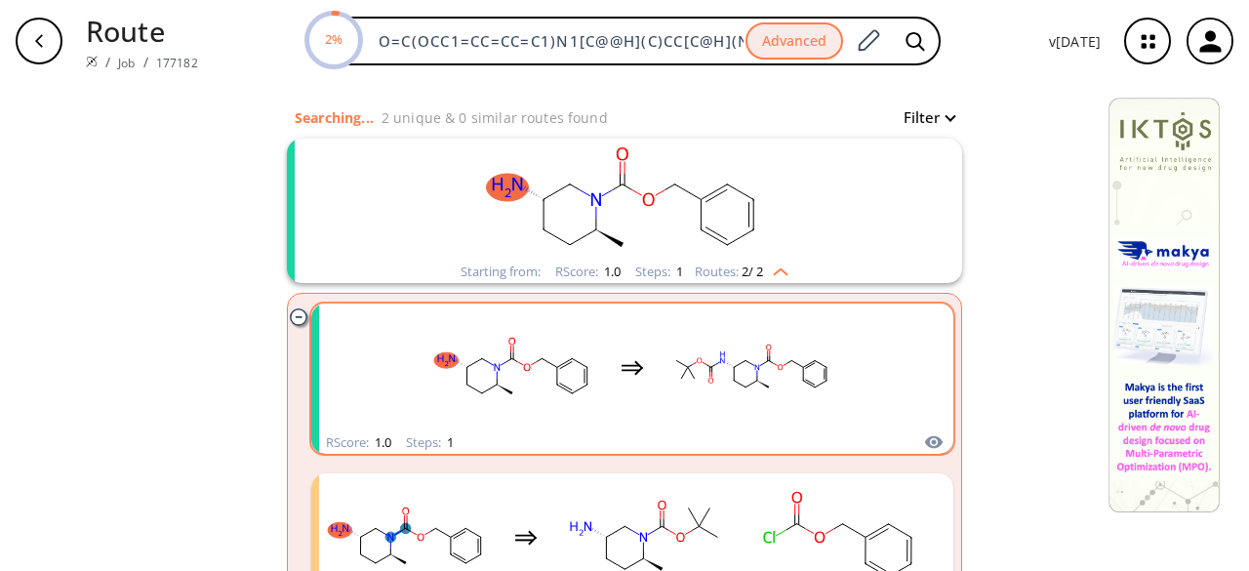
click at [526, 410] on rect "clusters" at bounding box center [514, 367] width 176 height 122
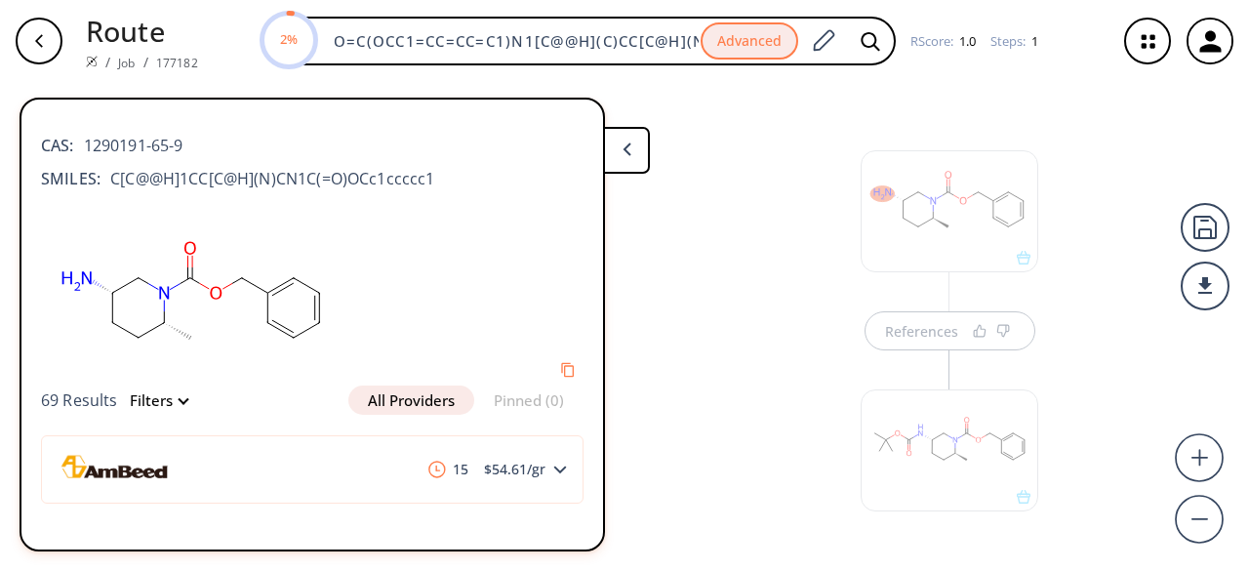
click at [949, 249] on div at bounding box center [950, 211] width 178 height 122
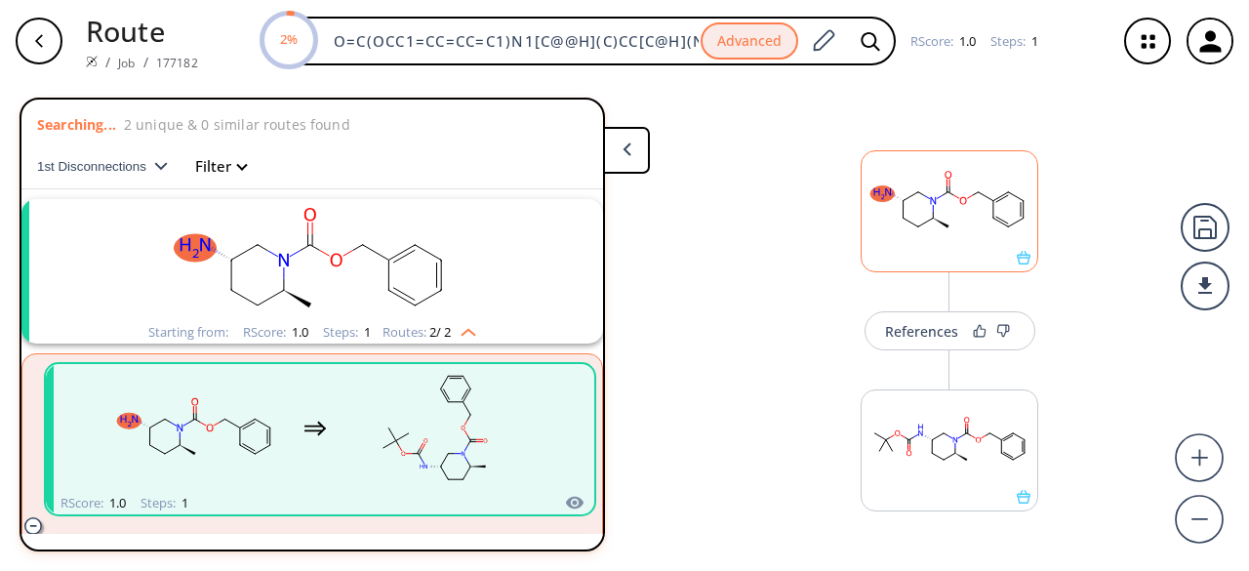
scroll to position [44, 0]
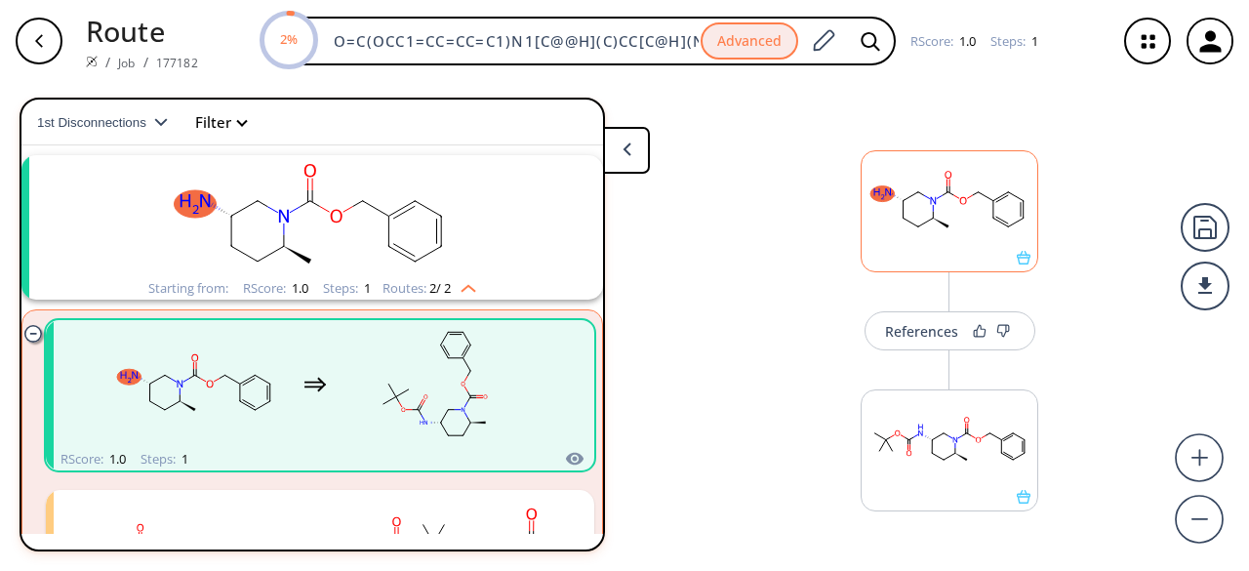
click at [949, 249] on rect at bounding box center [950, 201] width 176 height 100
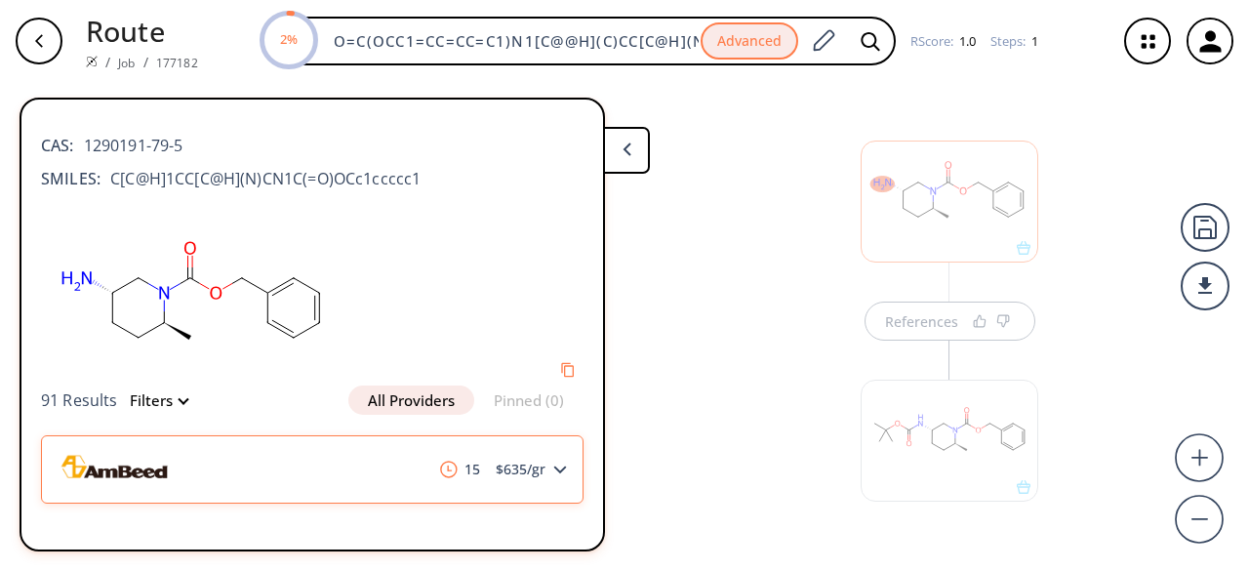
click at [304, 464] on div "15 $ 635 /gr" at bounding box center [312, 469] width 543 height 68
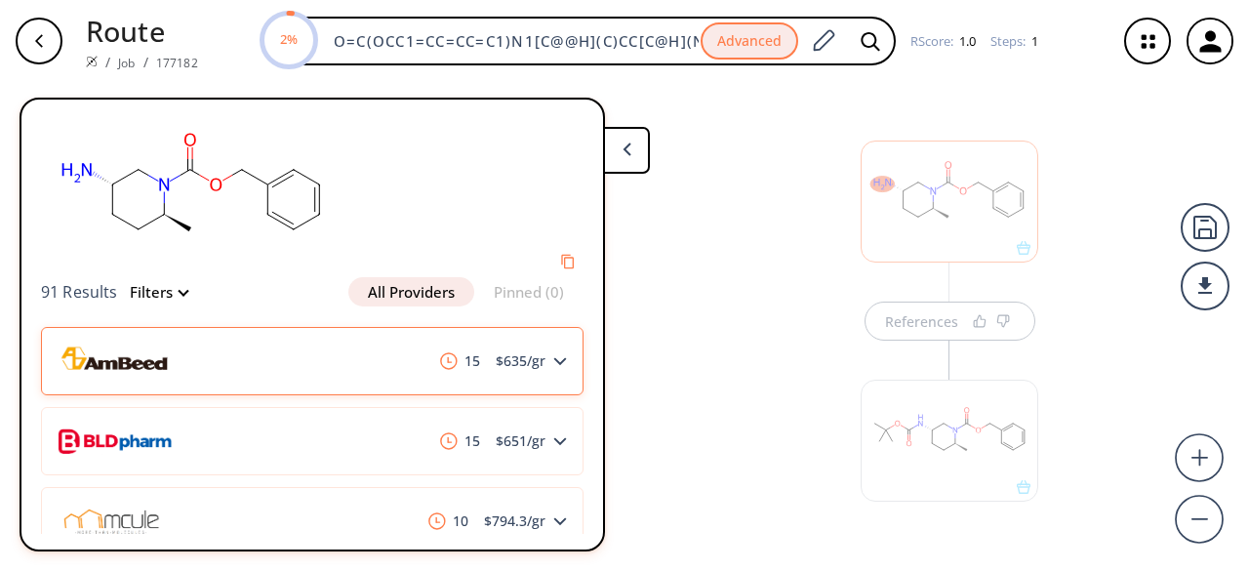
scroll to position [195, 0]
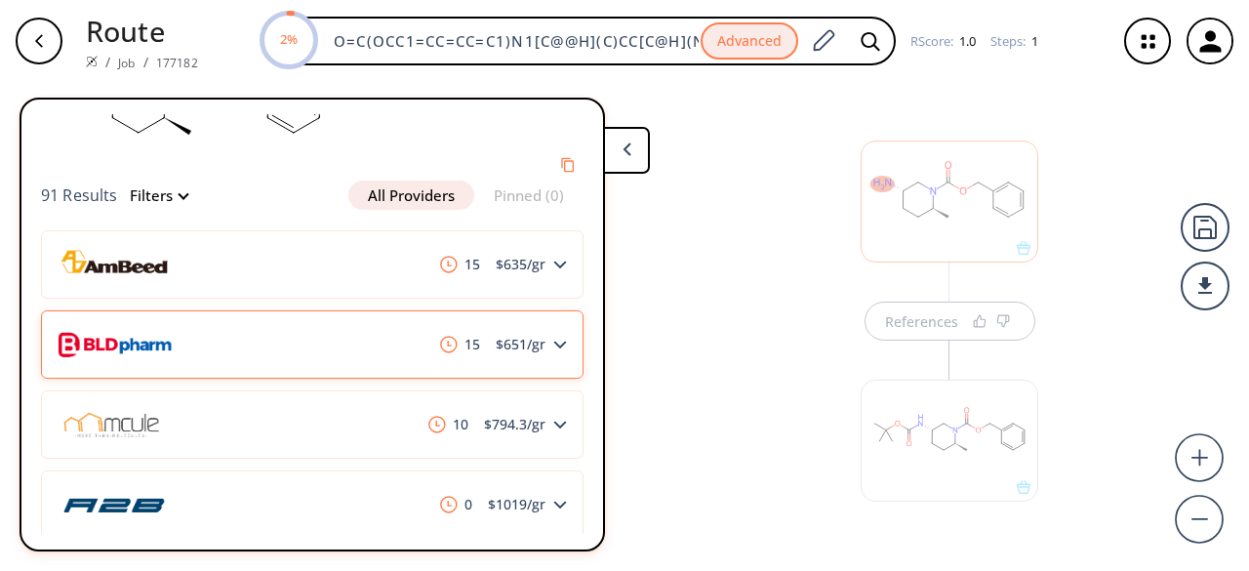
click at [303, 352] on div "15 $ 651 /gr" at bounding box center [312, 344] width 543 height 68
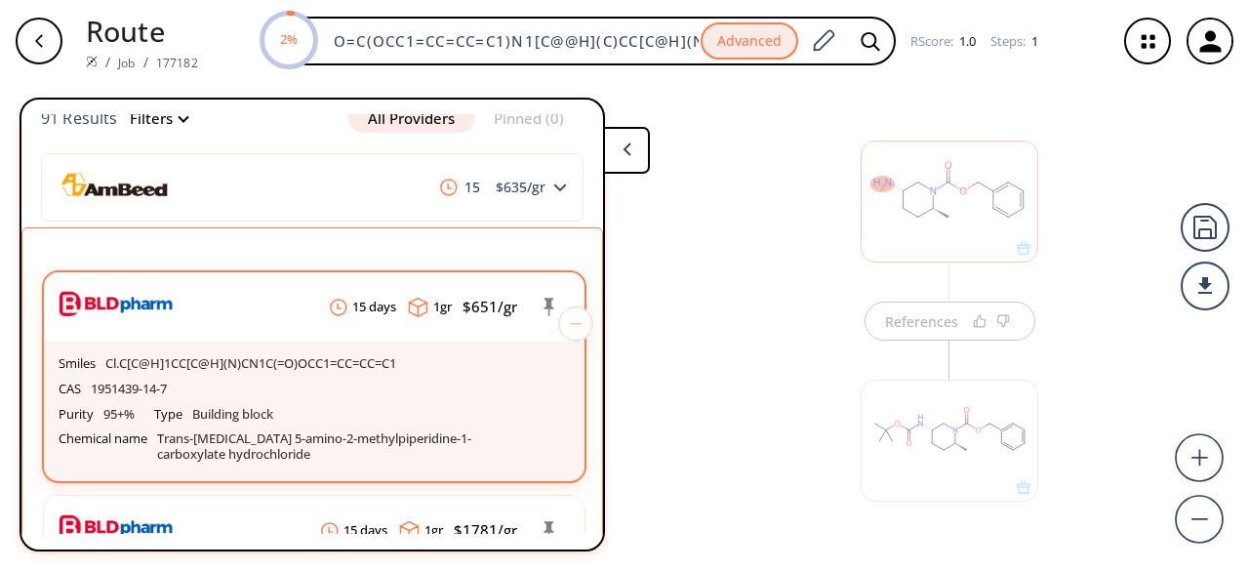
scroll to position [390, 0]
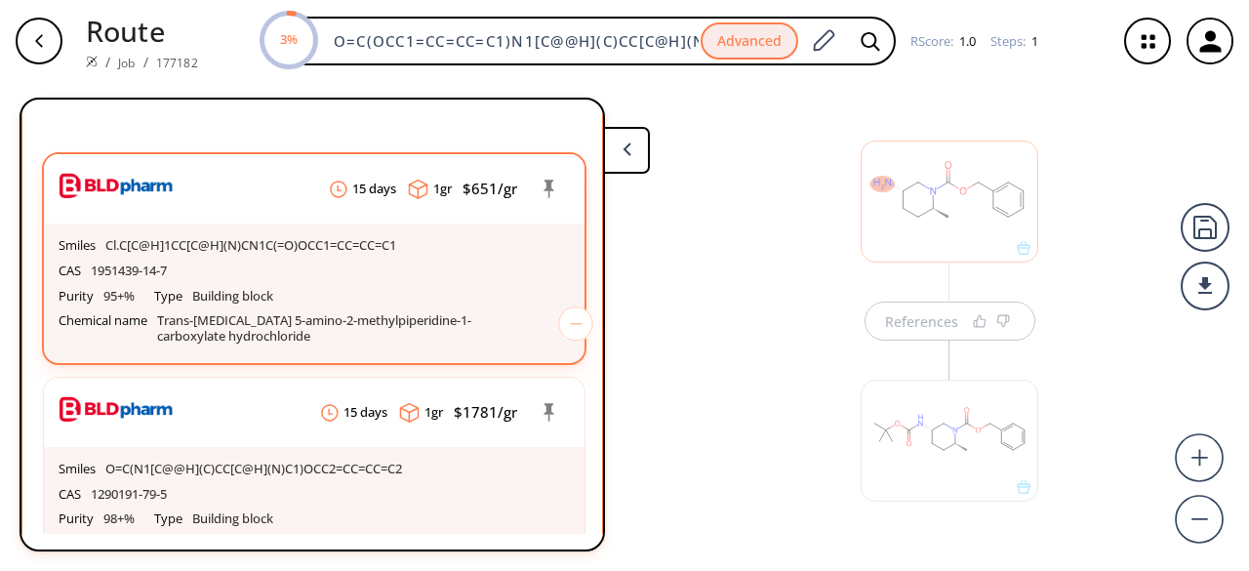
click at [306, 313] on p "Trans-[MEDICAL_DATA] 5-amino-2-methylpiperidine-1-carboxylate hydrochloride" at bounding box center [336, 328] width 358 height 30
click at [344, 293] on div "Purity 95+% Type Building block Chemical name Trans-[MEDICAL_DATA] 5-amino-2-me…" at bounding box center [314, 316] width 511 height 65
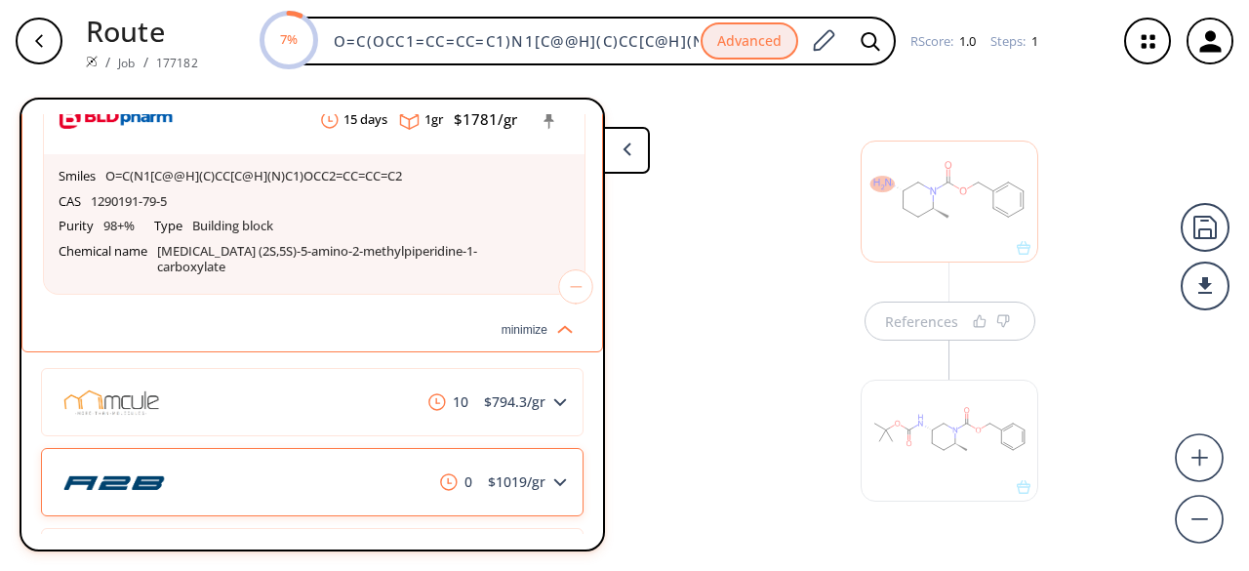
scroll to position [195, 0]
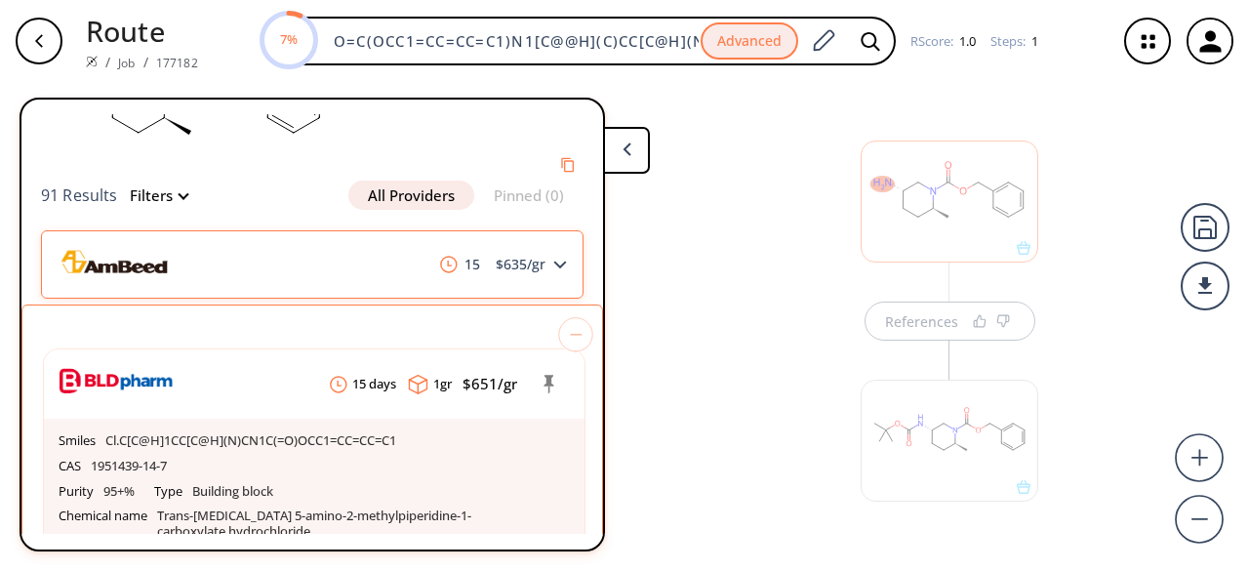
click at [195, 293] on div at bounding box center [134, 264] width 153 height 63
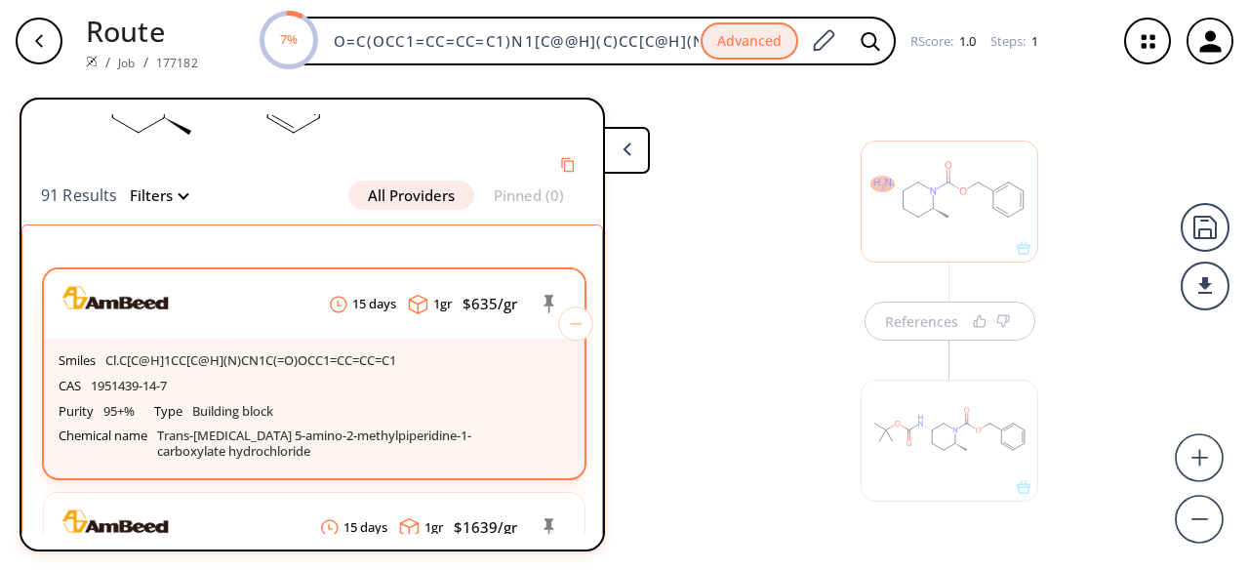
click at [241, 362] on p "Cl.C[C@H]1CC[C@H](N)CN1C(=O)OCC1=CC=CC=C1" at bounding box center [250, 361] width 291 height 16
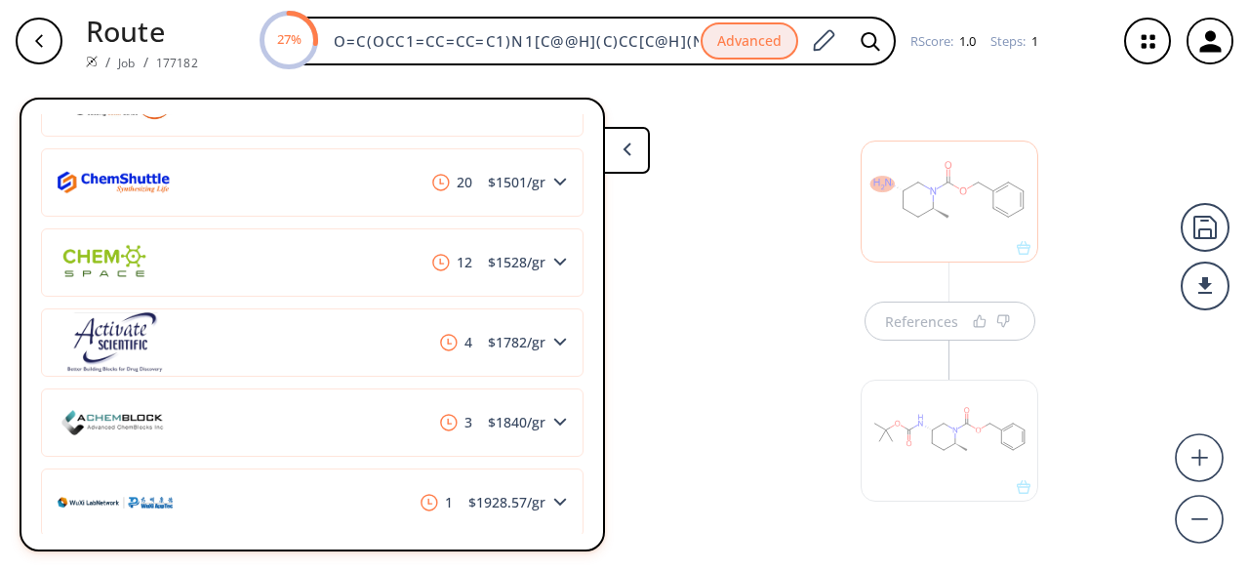
scroll to position [1952, 0]
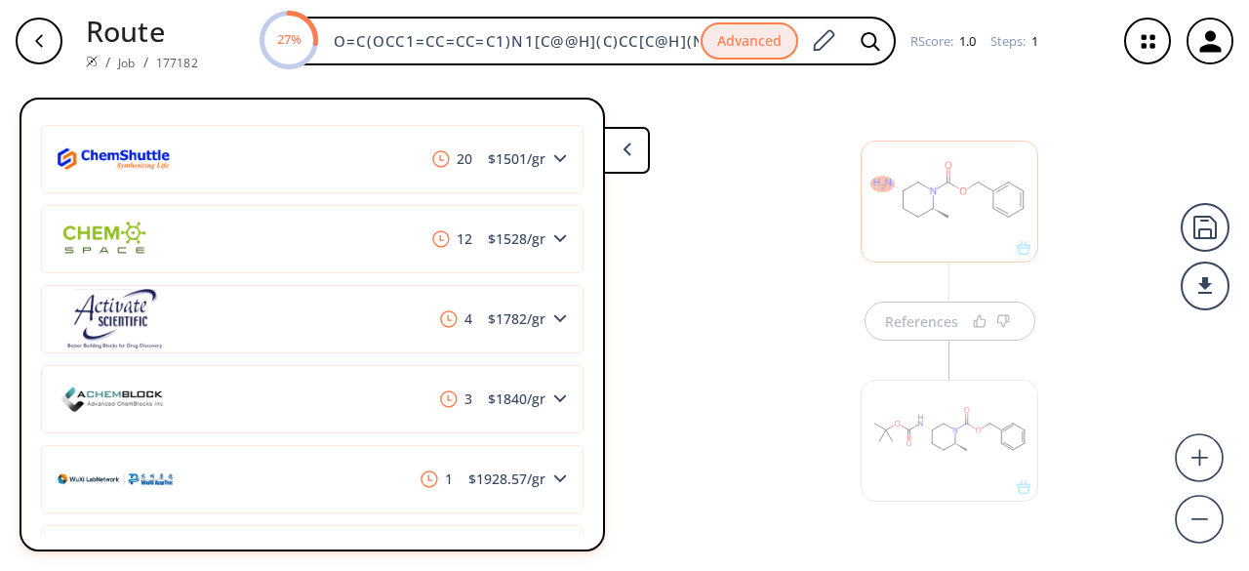
click at [705, 199] on div "References" at bounding box center [624, 318] width 1249 height 473
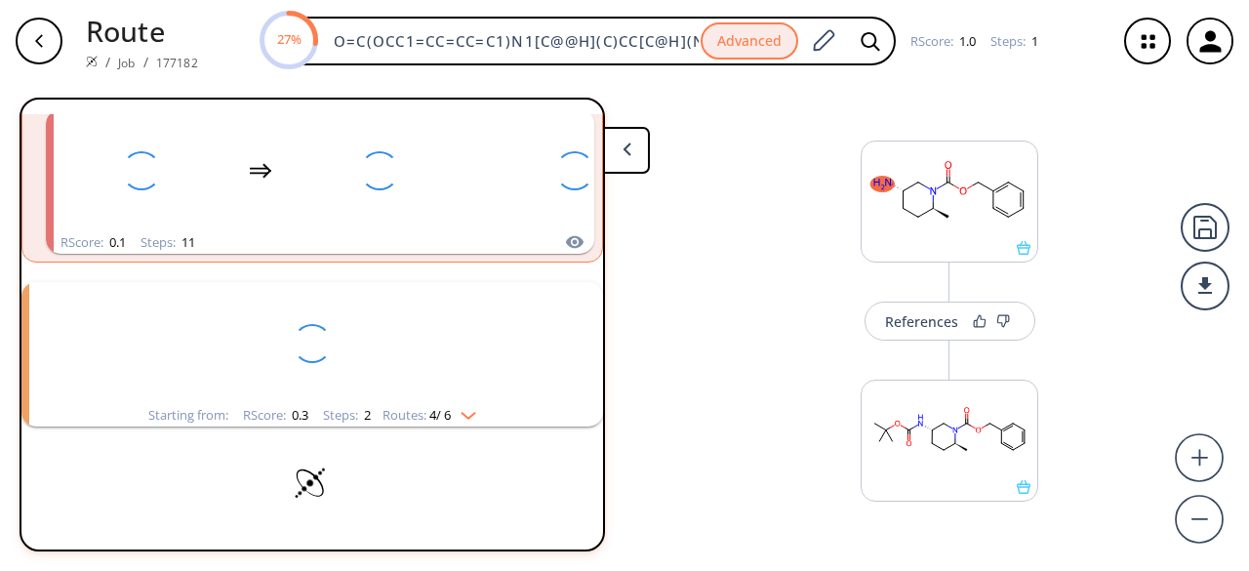
scroll to position [44, 0]
